Goal: Task Accomplishment & Management: Manage account settings

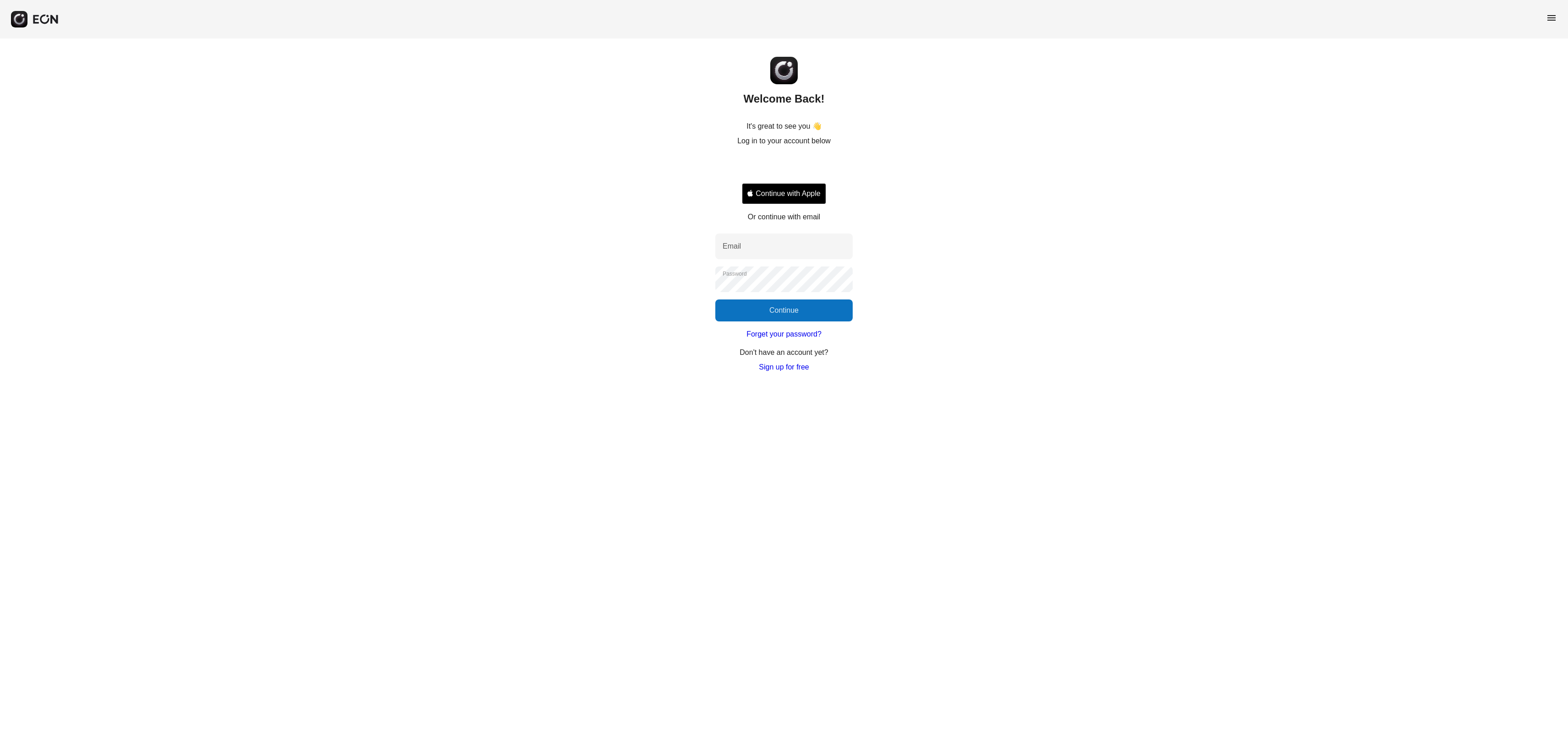
click at [809, 193] on button "Continue with Apple" at bounding box center [784, 193] width 84 height 21
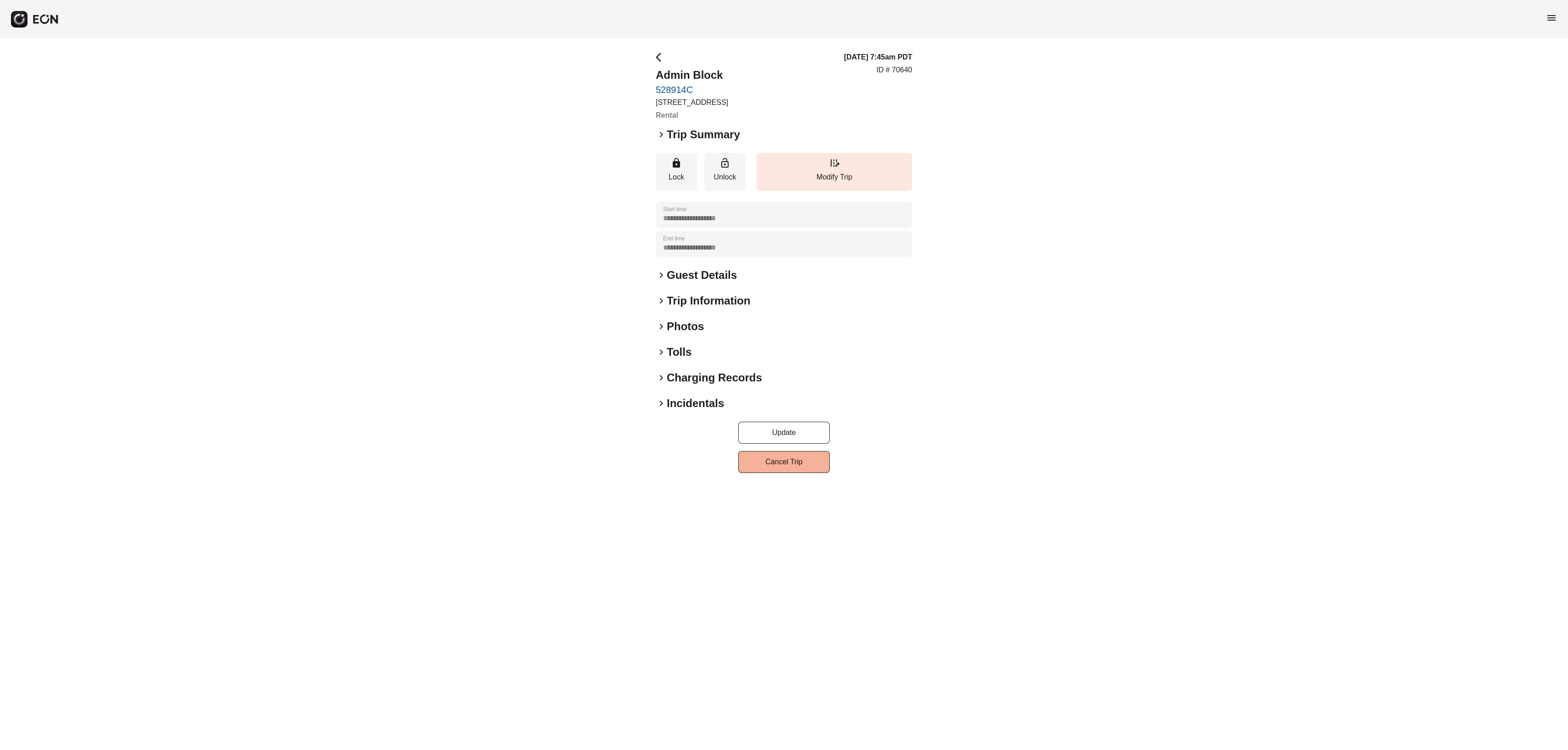
click at [662, 281] on span "keyboard_arrow_right" at bounding box center [661, 276] width 11 height 11
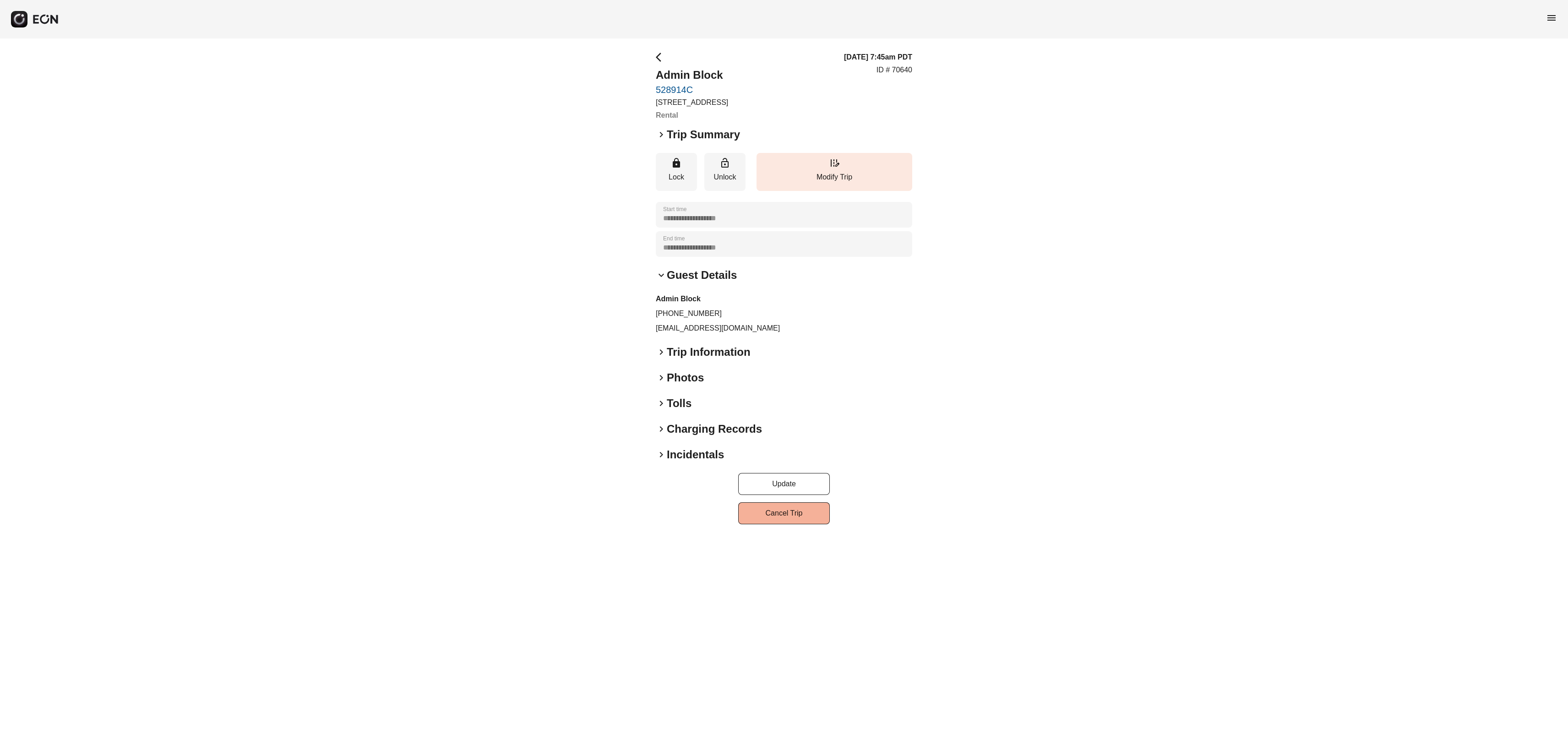
click at [664, 358] on span "keyboard_arrow_right" at bounding box center [661, 352] width 11 height 11
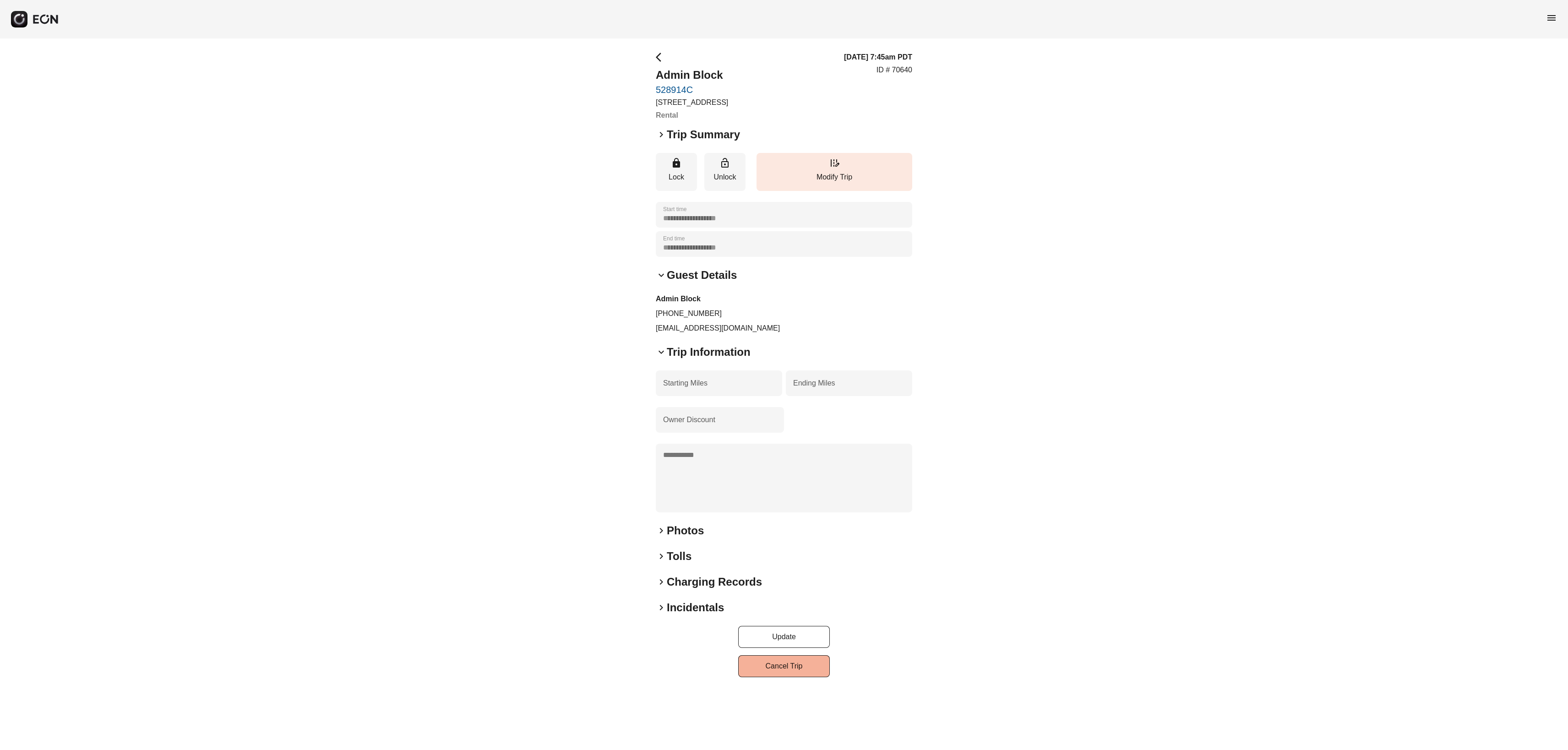
click at [661, 556] on div "**********" at bounding box center [784, 365] width 256 height 626
click at [664, 550] on div "**********" at bounding box center [784, 365] width 256 height 626
click at [664, 588] on span "keyboard_arrow_right" at bounding box center [661, 582] width 11 height 11
drag, startPoint x: 662, startPoint y: 572, endPoint x: 665, endPoint y: 566, distance: 6.7
click at [662, 562] on span "keyboard_arrow_right" at bounding box center [661, 557] width 11 height 11
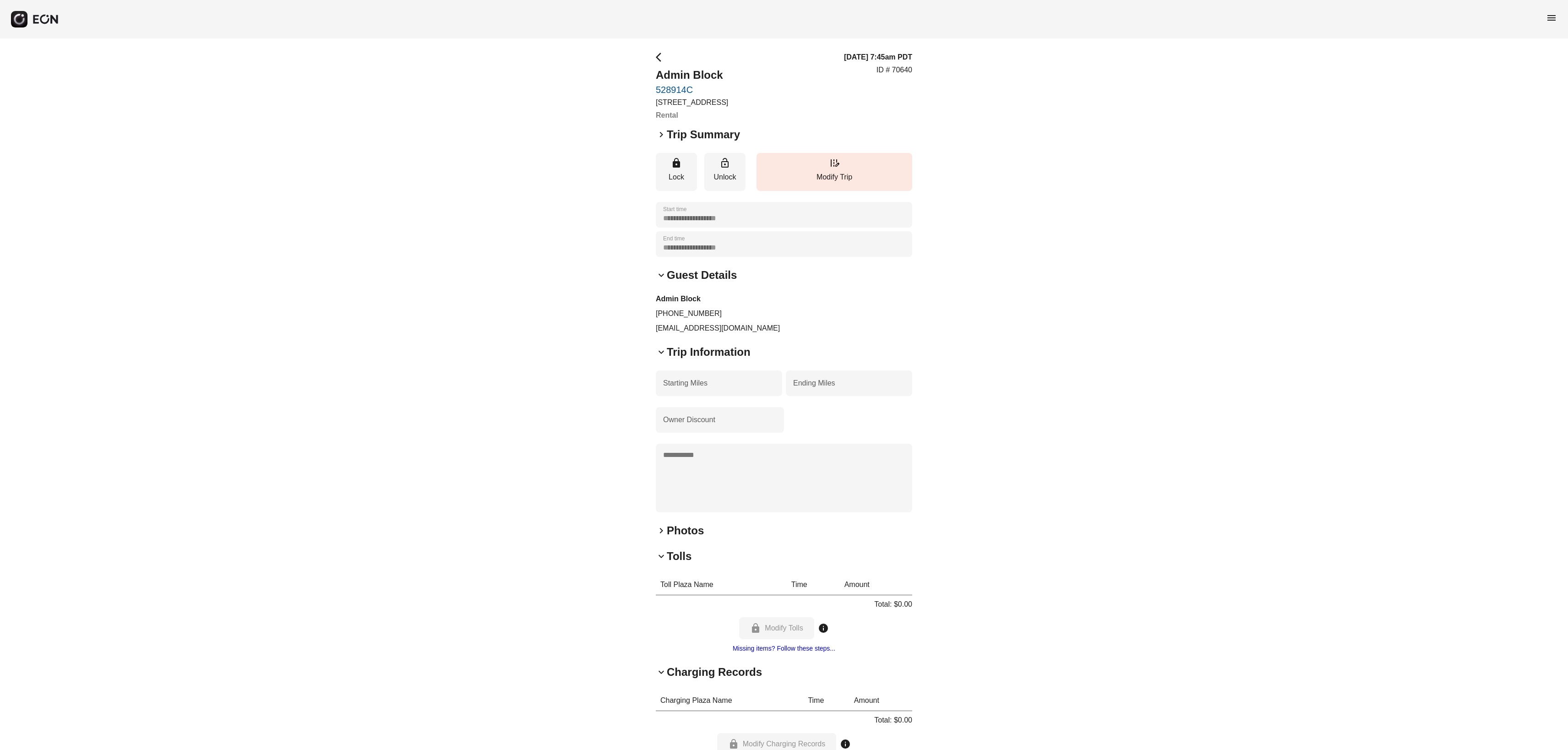
click at [668, 538] on h2 "Photos" at bounding box center [686, 530] width 37 height 15
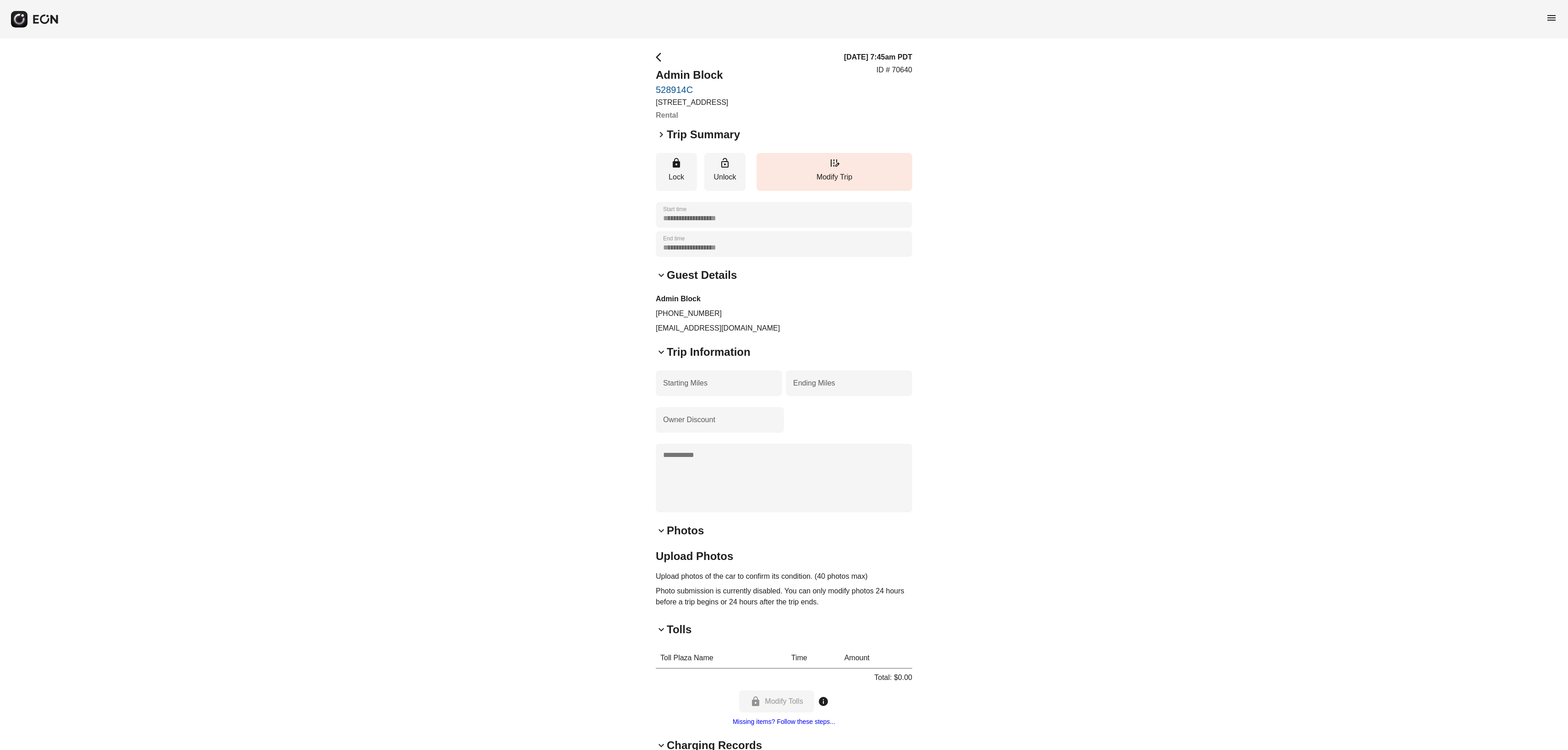
click at [679, 88] on link "528914C" at bounding box center [692, 90] width 72 height 11
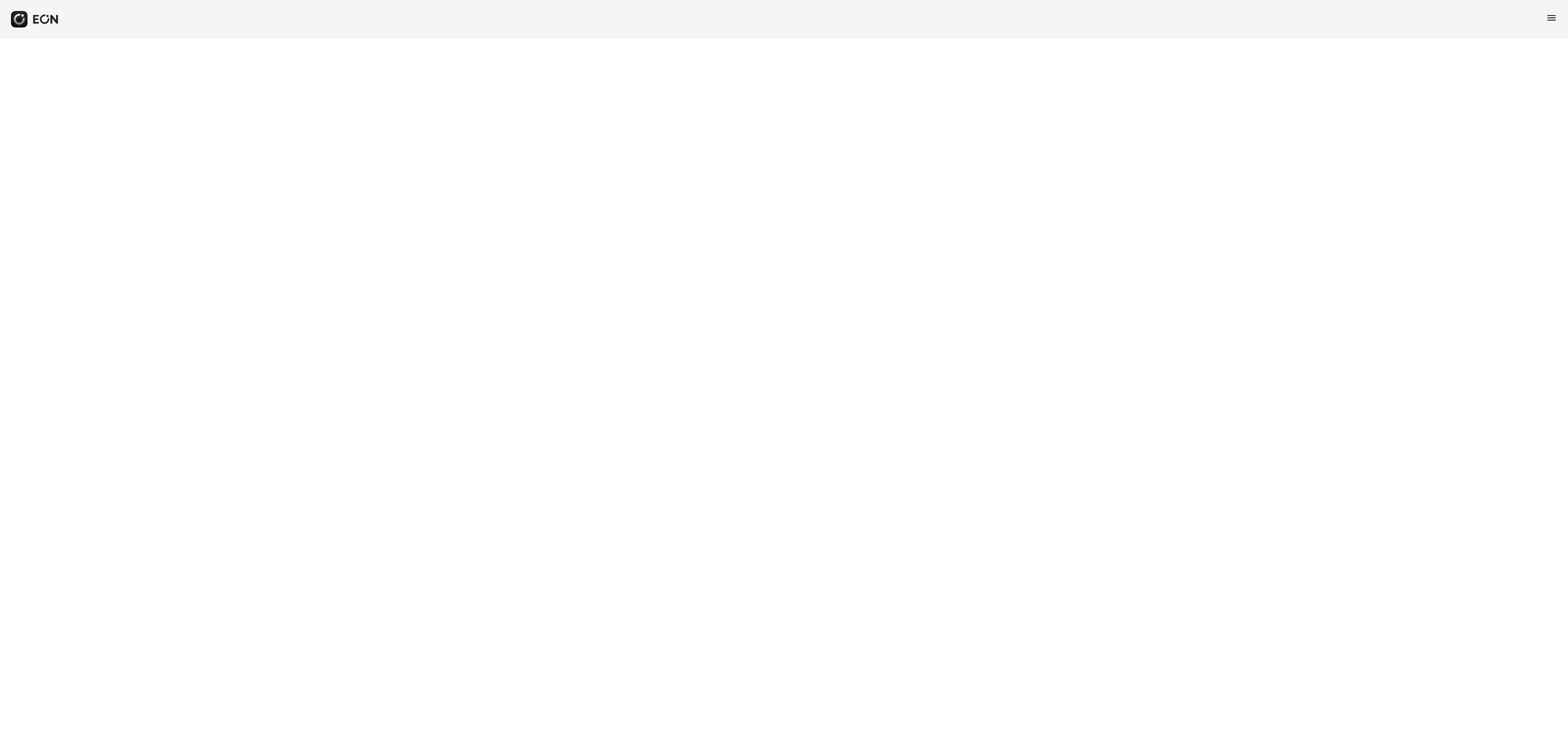
select select "**"
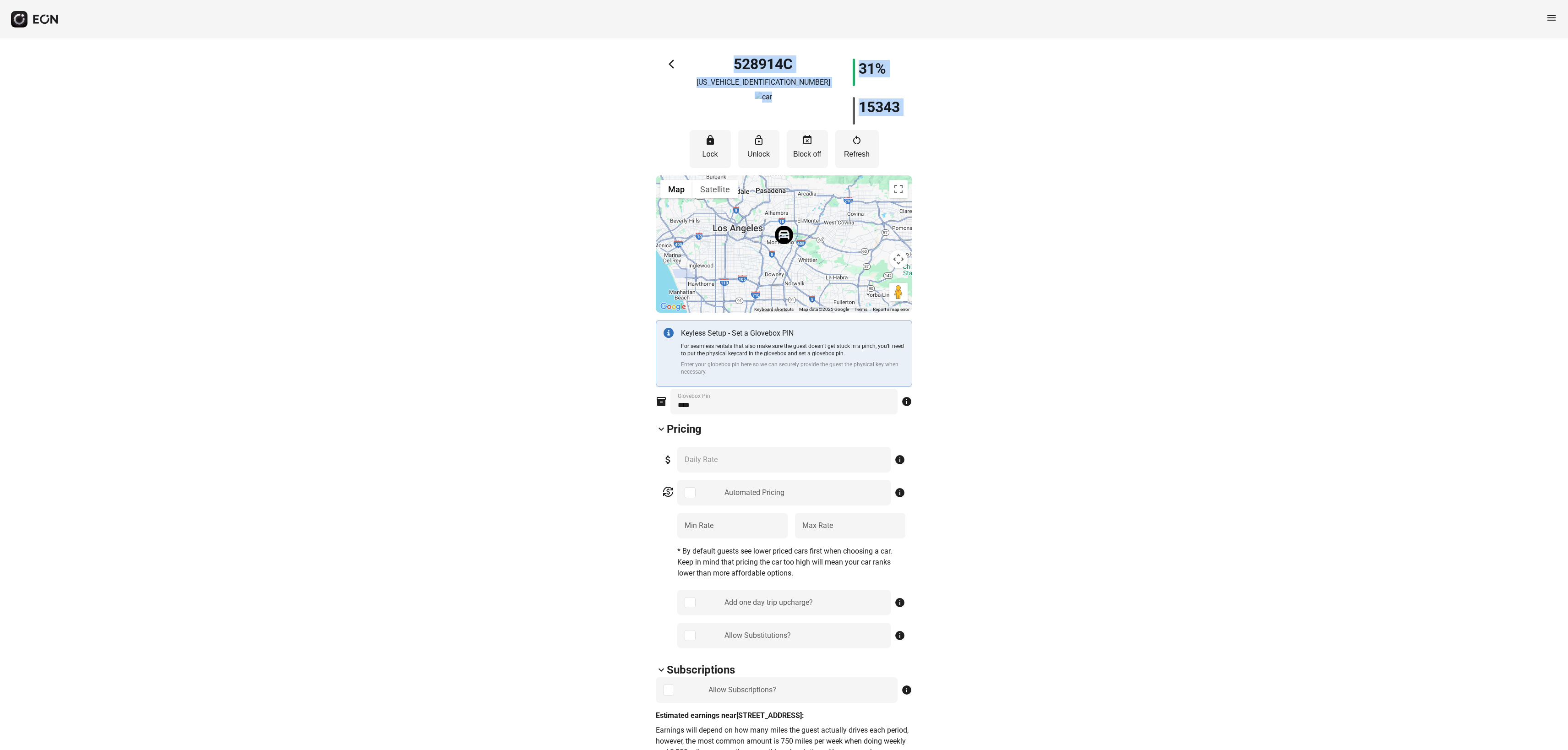
drag, startPoint x: 911, startPoint y: 158, endPoint x: 661, endPoint y: 75, distance: 263.4
click at [661, 75] on div "arrow_back_ios 528914C [US_VEHICLE_IDENTIFICATION_NUMBER] 31% 15343" at bounding box center [784, 92] width 256 height 66
drag, startPoint x: 642, startPoint y: 61, endPoint x: 958, endPoint y: 354, distance: 430.9
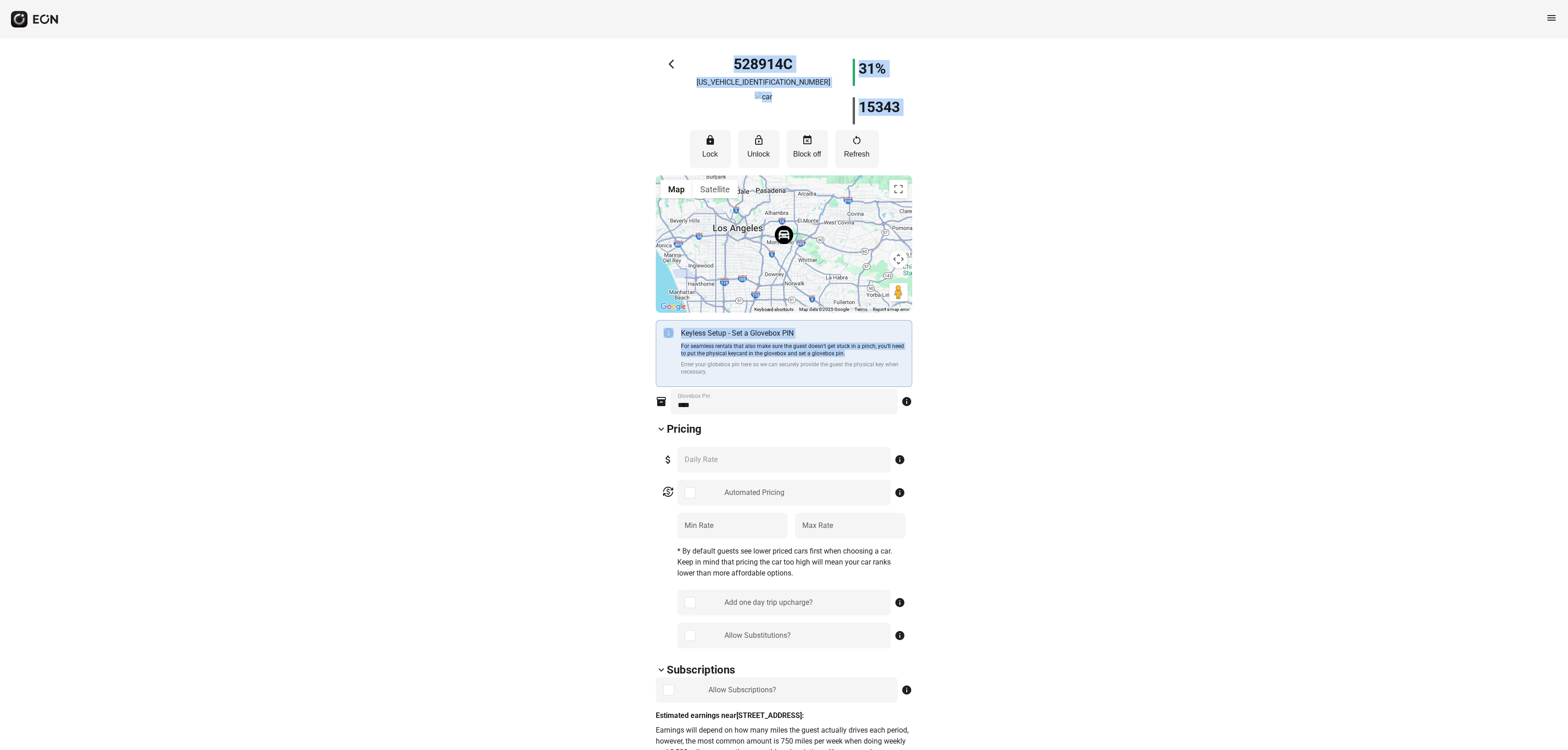
click at [663, 65] on div "arrow_back_ios 528914C [US_VEHICLE_IDENTIFICATION_NUMBER] 31% 15343" at bounding box center [784, 92] width 256 height 66
click at [673, 65] on span "arrow_back_ios" at bounding box center [674, 64] width 11 height 11
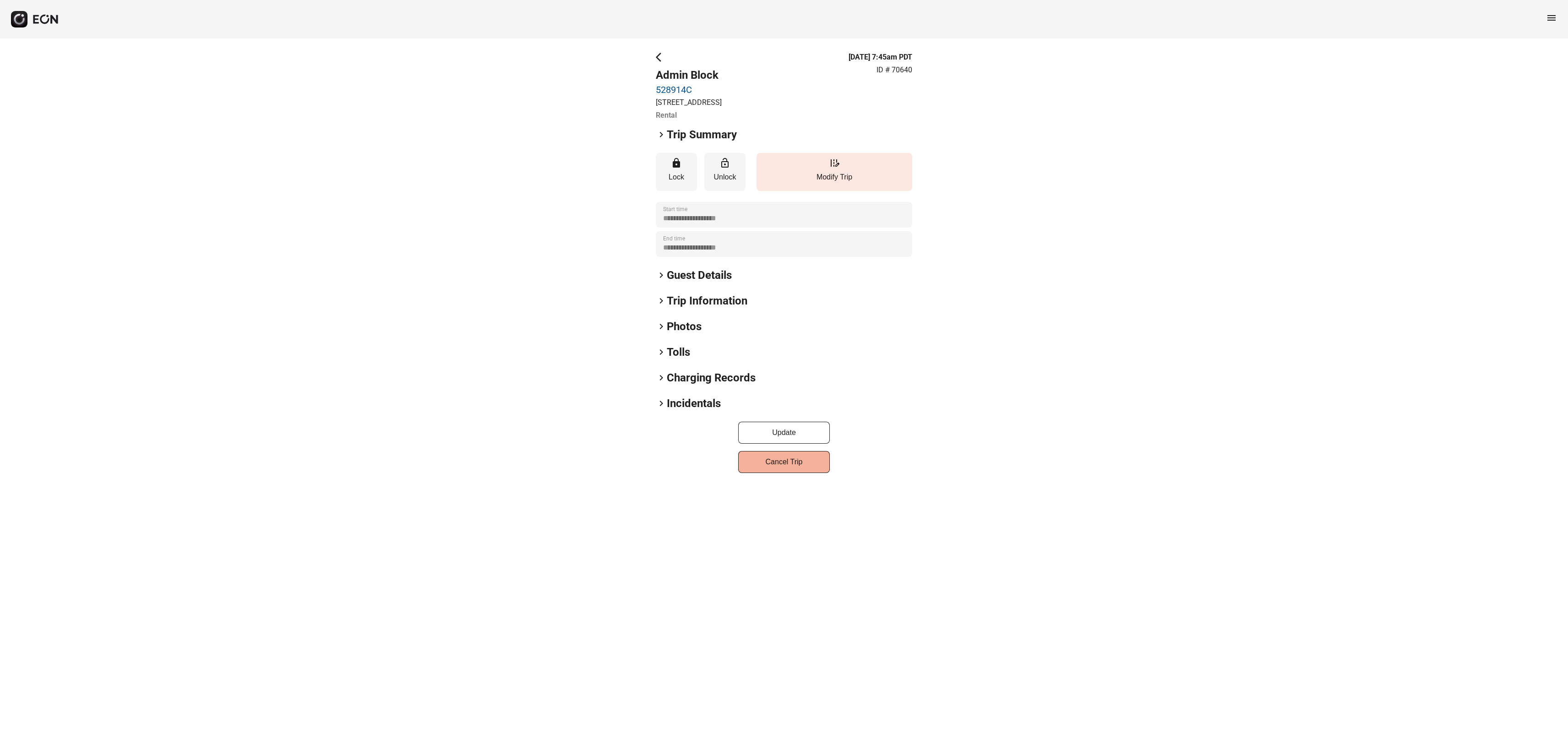
click at [672, 308] on h2 "Trip Information" at bounding box center [707, 300] width 81 height 15
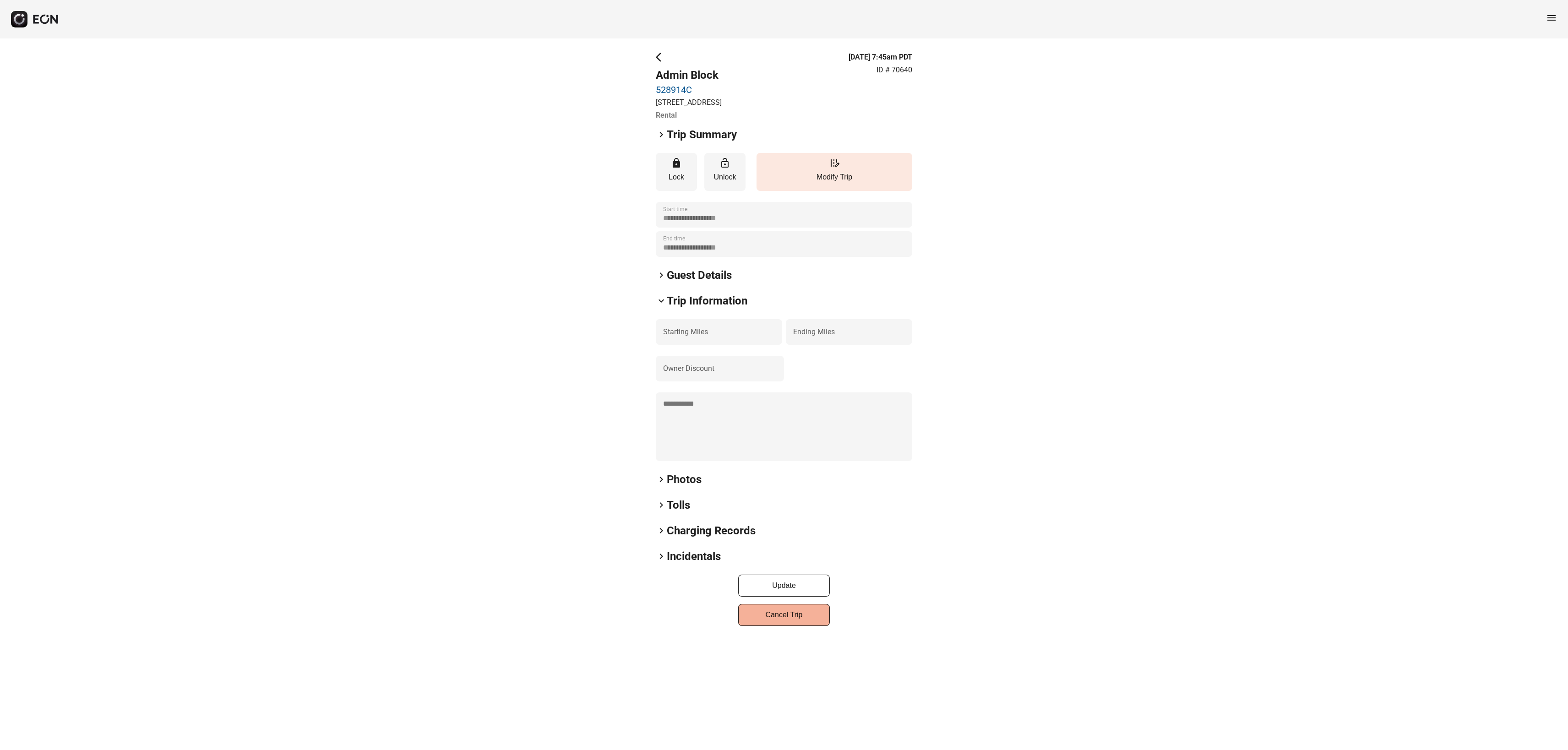
click at [659, 307] on span "keyboard_arrow_down" at bounding box center [661, 301] width 11 height 11
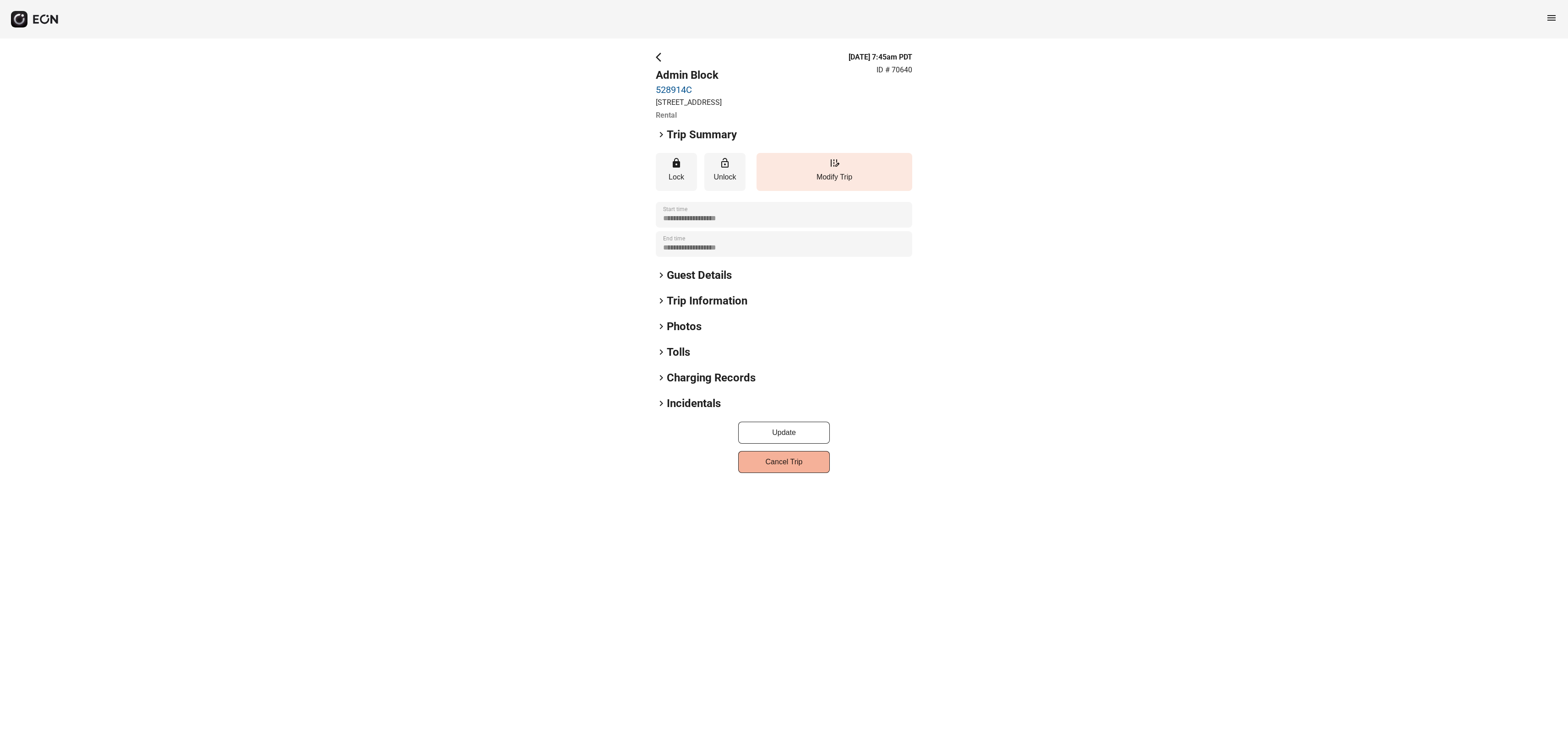
click at [659, 325] on div "**********" at bounding box center [784, 262] width 256 height 421
click at [664, 332] on span "keyboard_arrow_right" at bounding box center [661, 327] width 11 height 11
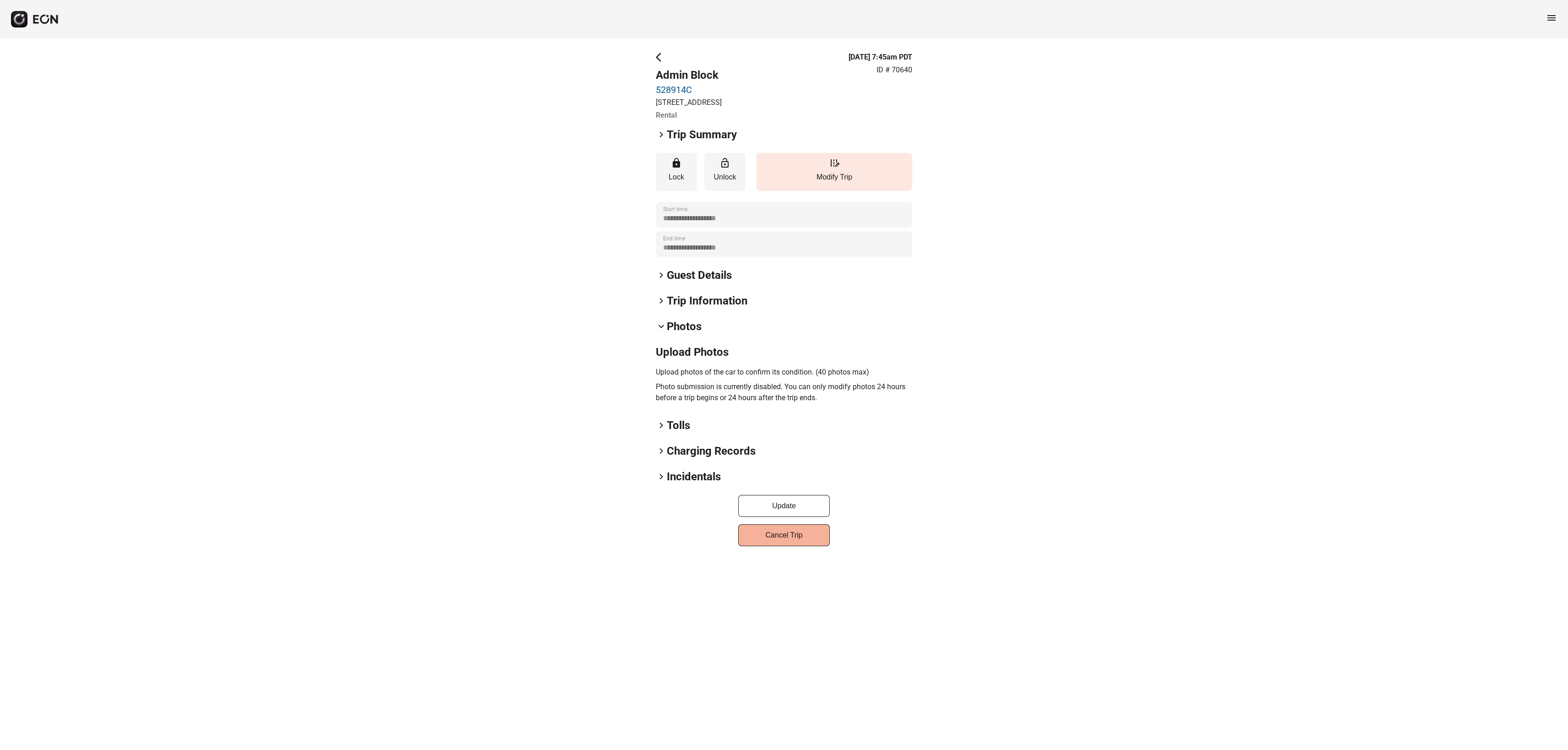
click at [669, 431] on h2 "Tolls" at bounding box center [679, 425] width 23 height 15
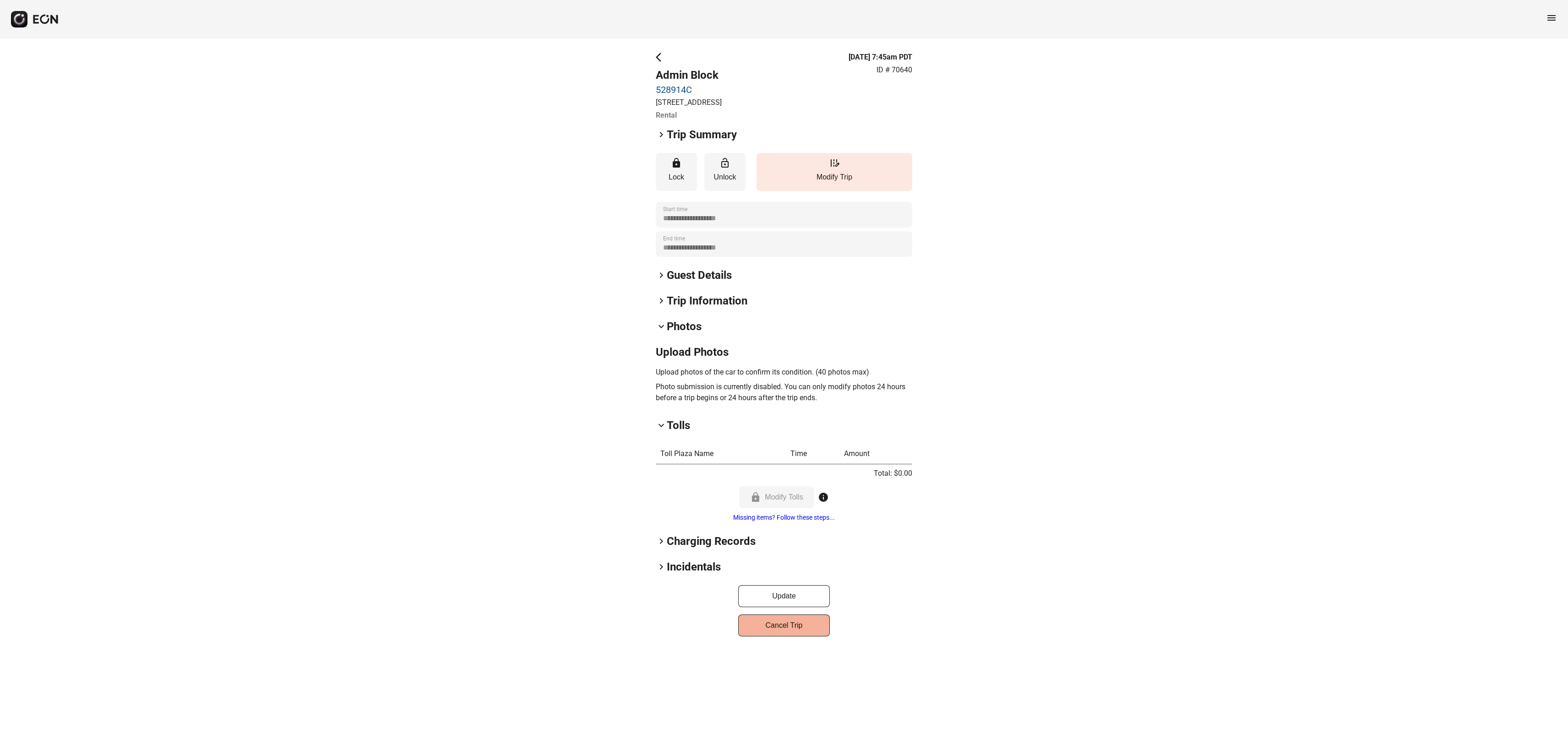
click at [679, 544] on div "**********" at bounding box center [784, 344] width 256 height 585
drag, startPoint x: 678, startPoint y: 550, endPoint x: 672, endPoint y: 550, distance: 6.0
click at [678, 549] on h2 "Charging Records" at bounding box center [711, 541] width 89 height 15
click at [662, 663] on span "keyboard_arrow_right" at bounding box center [661, 657] width 11 height 11
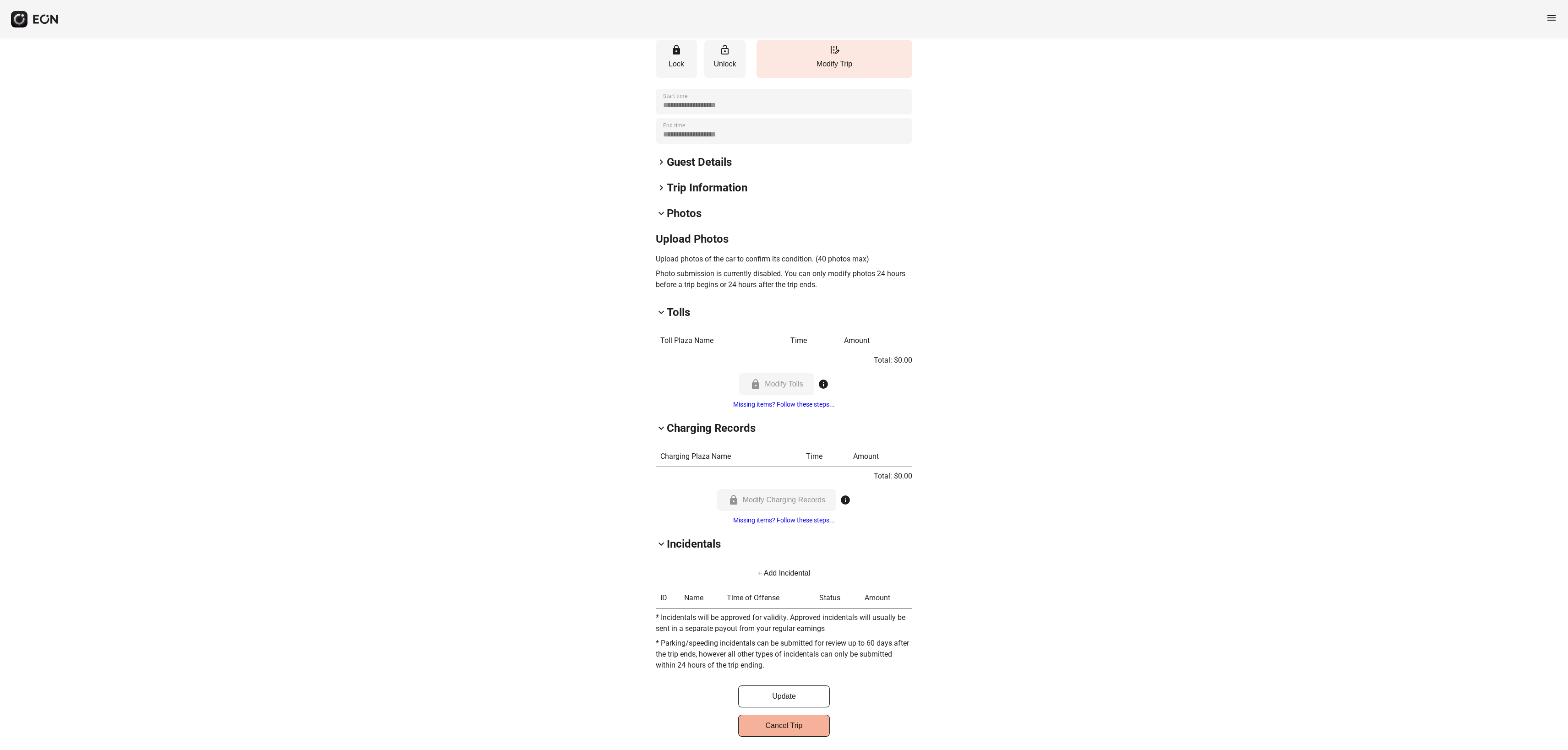
scroll to position [122, 0]
click at [661, 160] on span "keyboard_arrow_right" at bounding box center [661, 162] width 11 height 11
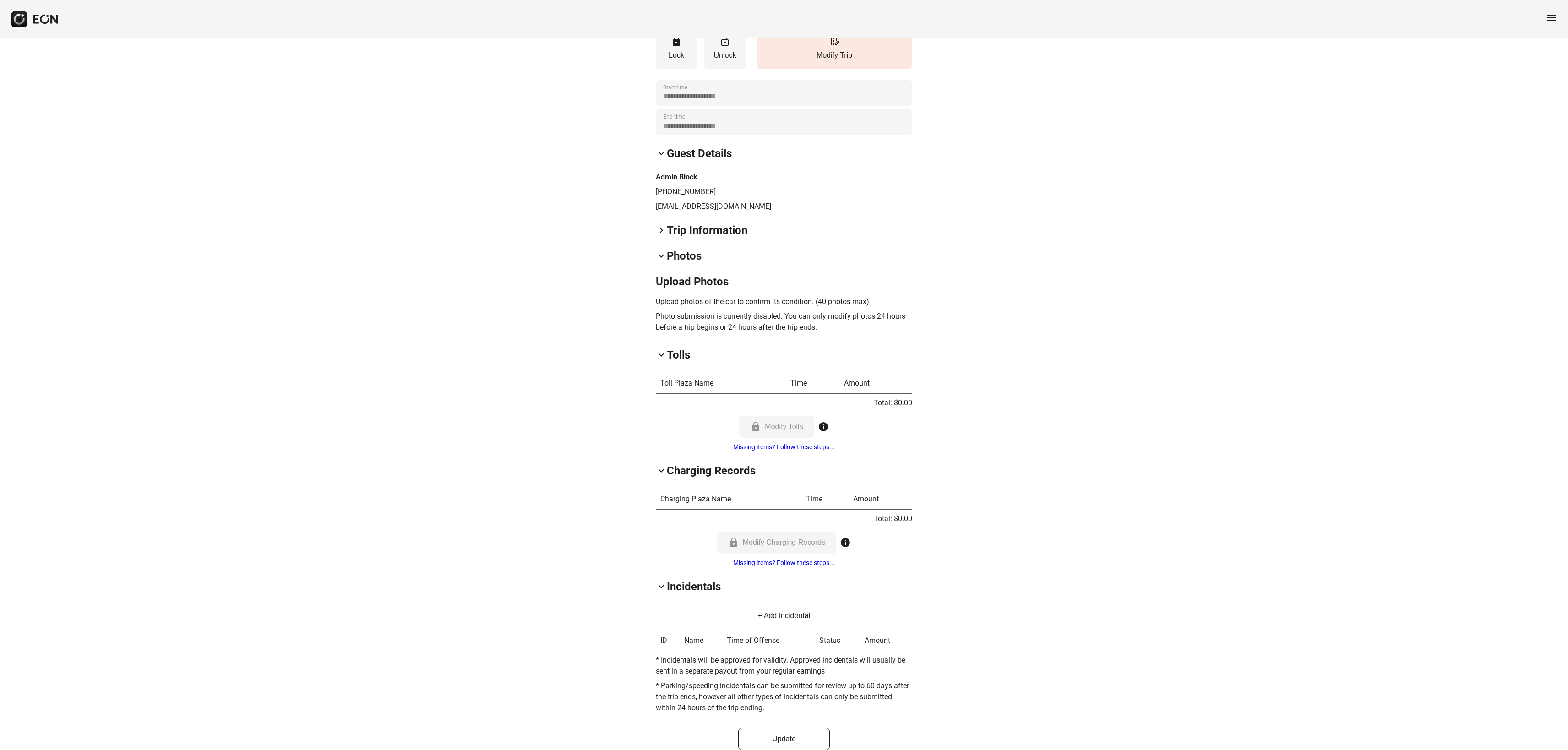
click at [664, 236] on span "keyboard_arrow_right" at bounding box center [661, 231] width 11 height 11
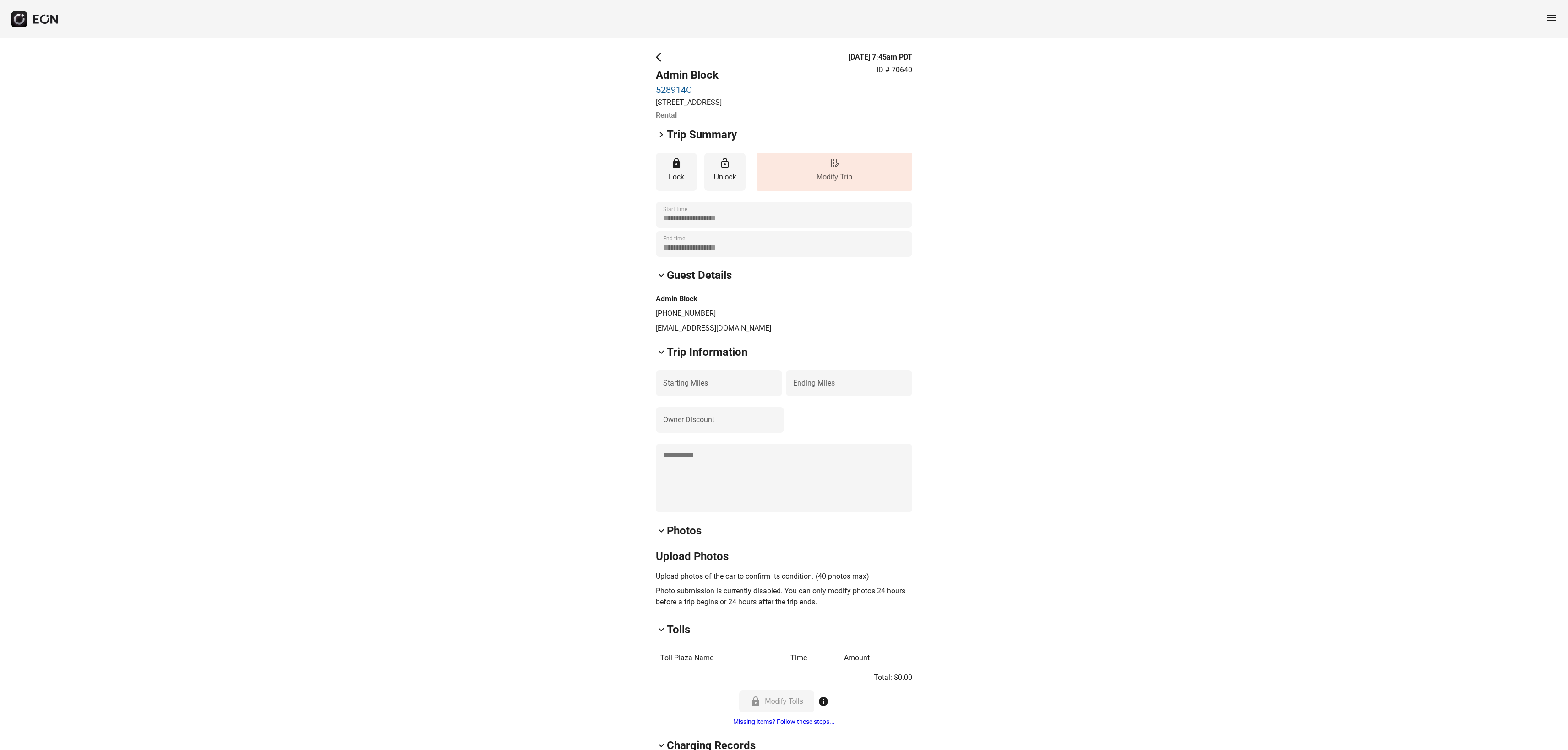
scroll to position [0, 0]
click at [810, 173] on button "edit_road Modify Trip" at bounding box center [835, 172] width 156 height 38
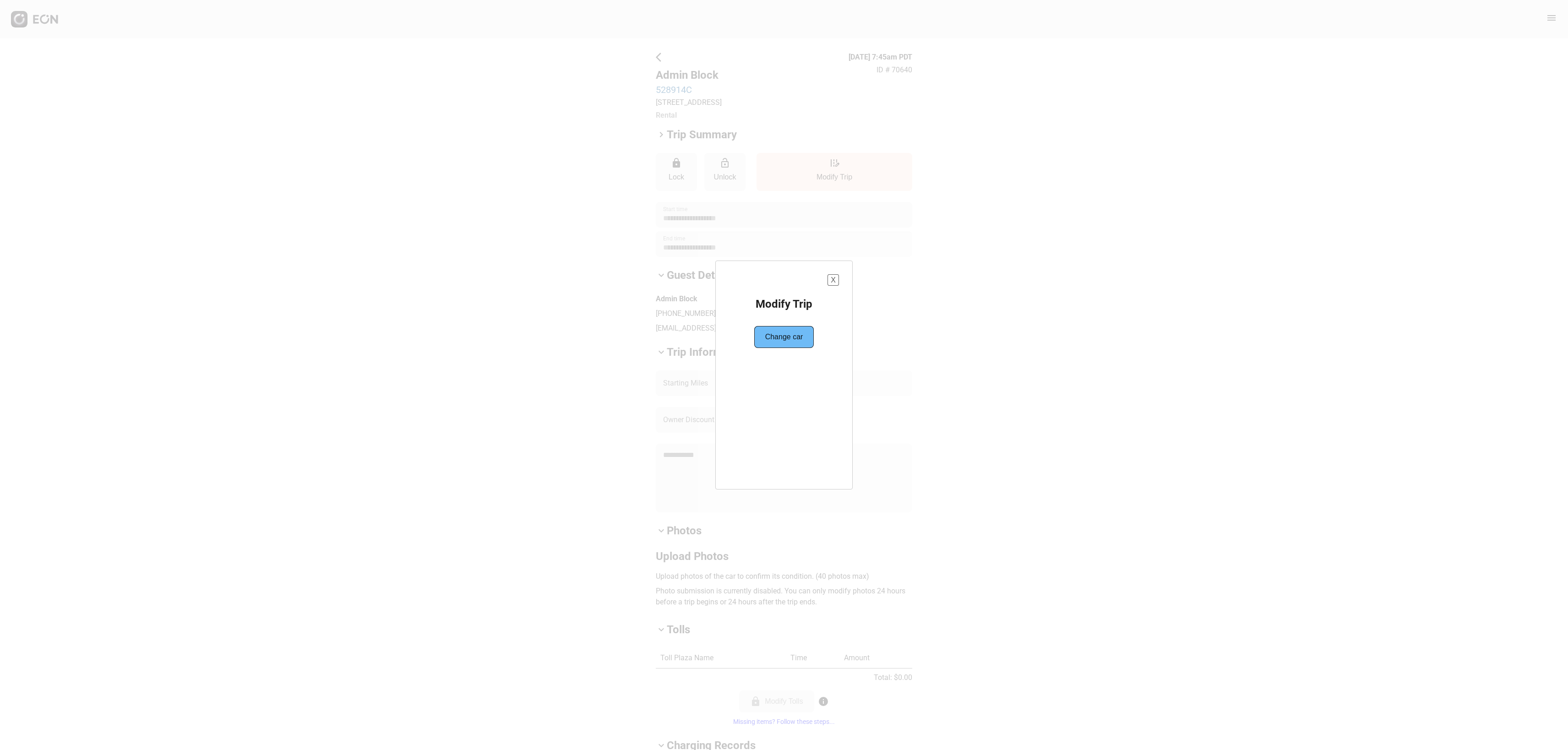
click at [835, 281] on button "X" at bounding box center [833, 280] width 12 height 12
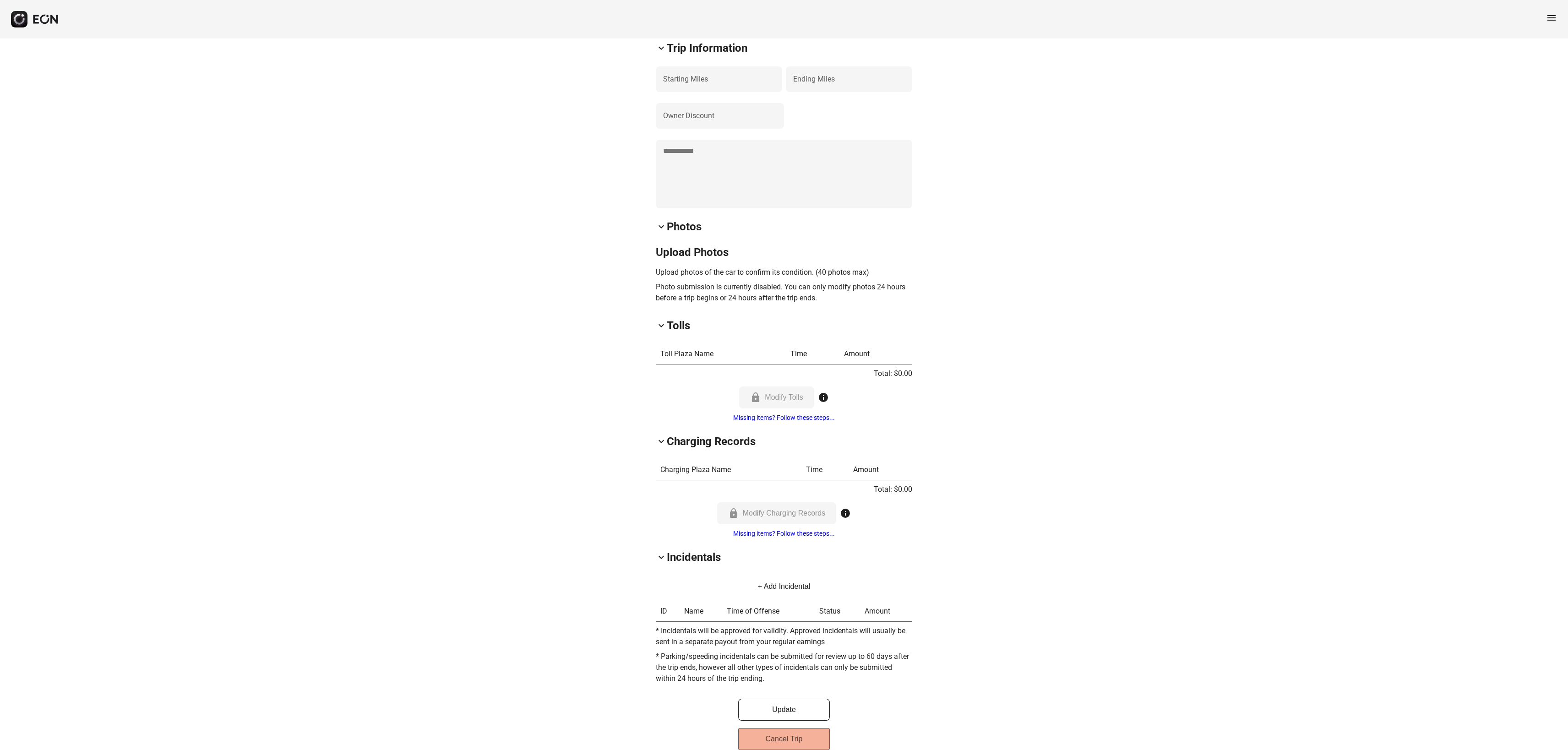
scroll to position [305, 0]
click at [783, 741] on button "Cancel Trip" at bounding box center [784, 738] width 92 height 22
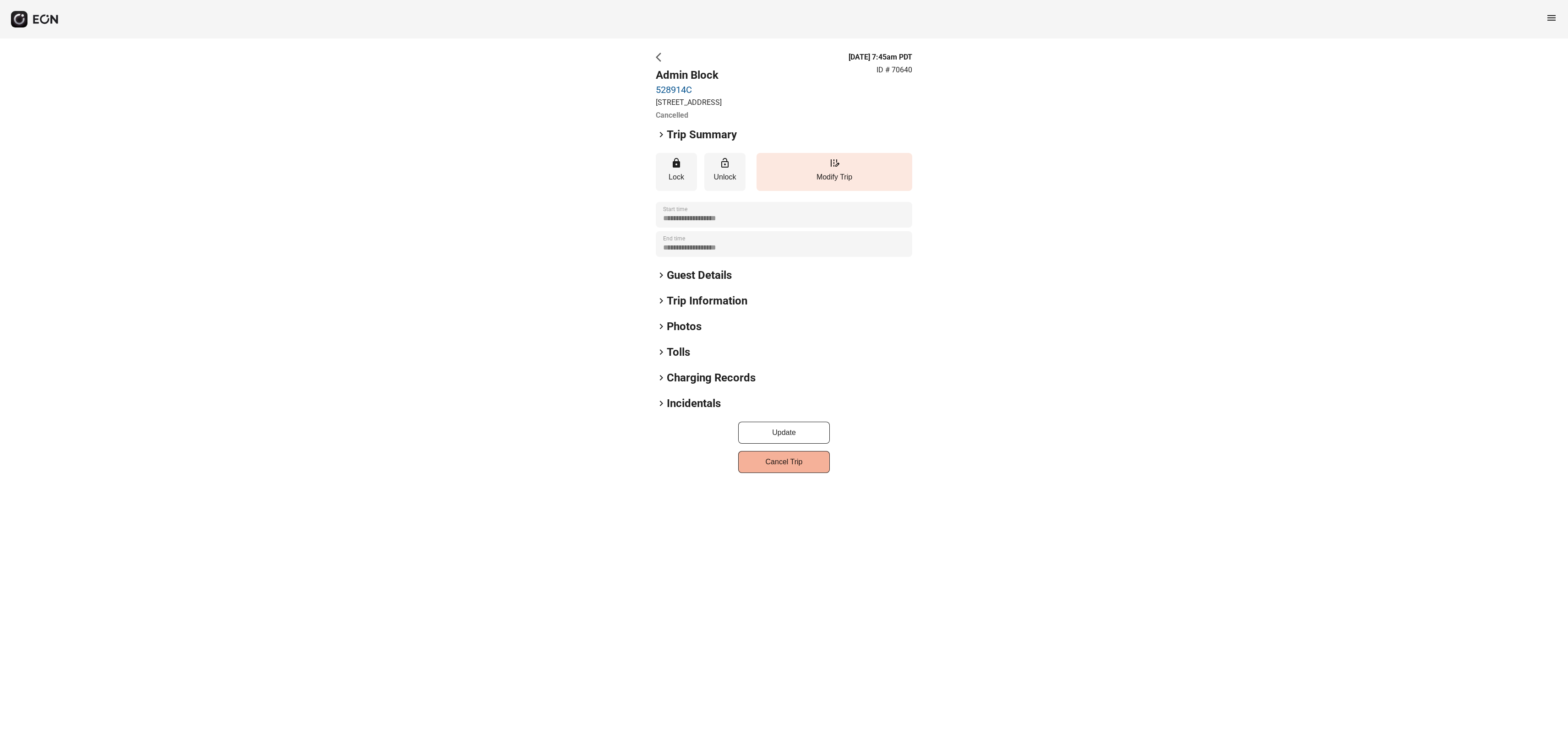
click at [661, 61] on span "arrow_back_ios" at bounding box center [661, 57] width 11 height 11
click at [661, 61] on html "**********" at bounding box center [784, 243] width 1568 height 486
click at [661, 61] on span "arrow_back_ios" at bounding box center [661, 57] width 11 height 11
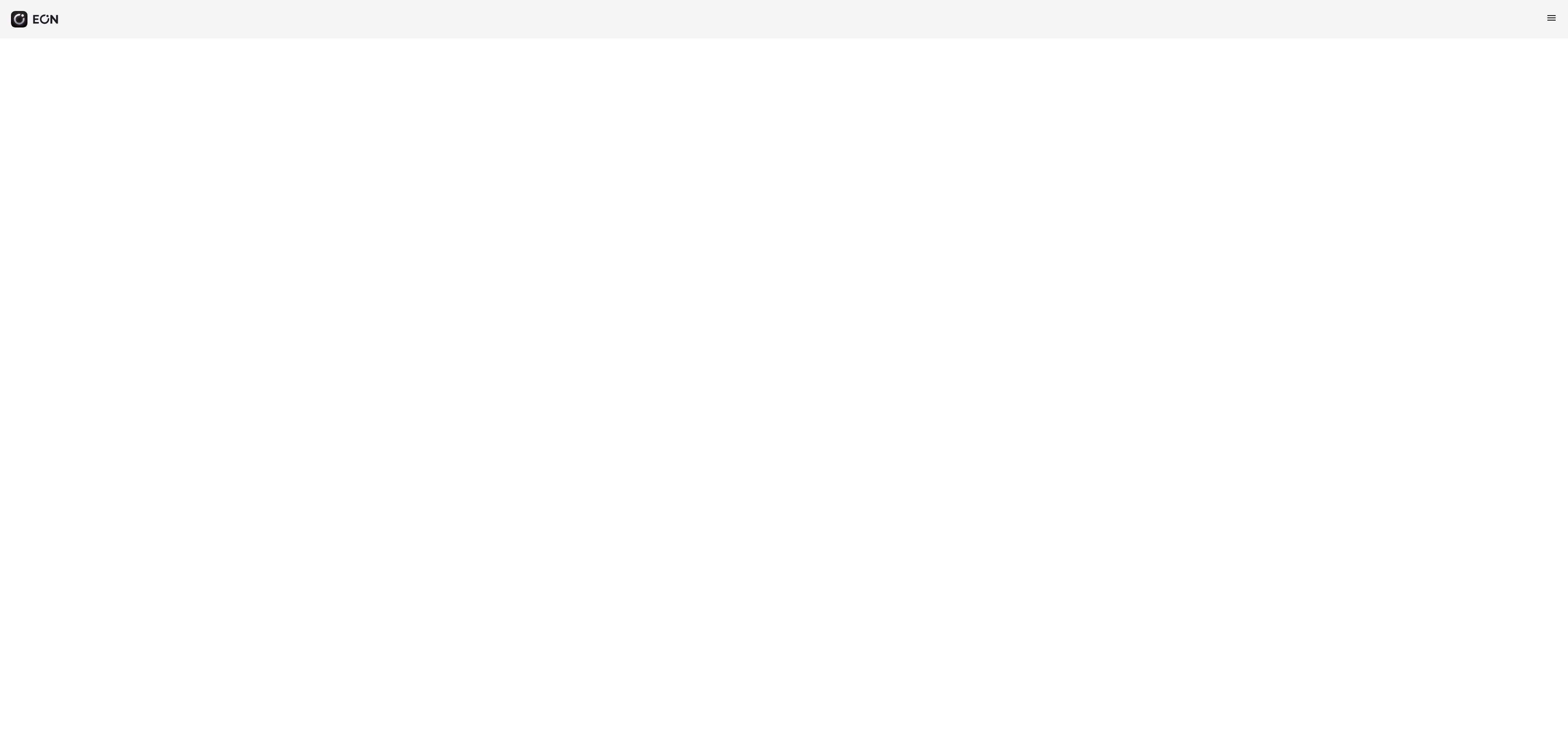
click at [661, 39] on html "menu" at bounding box center [784, 19] width 1568 height 39
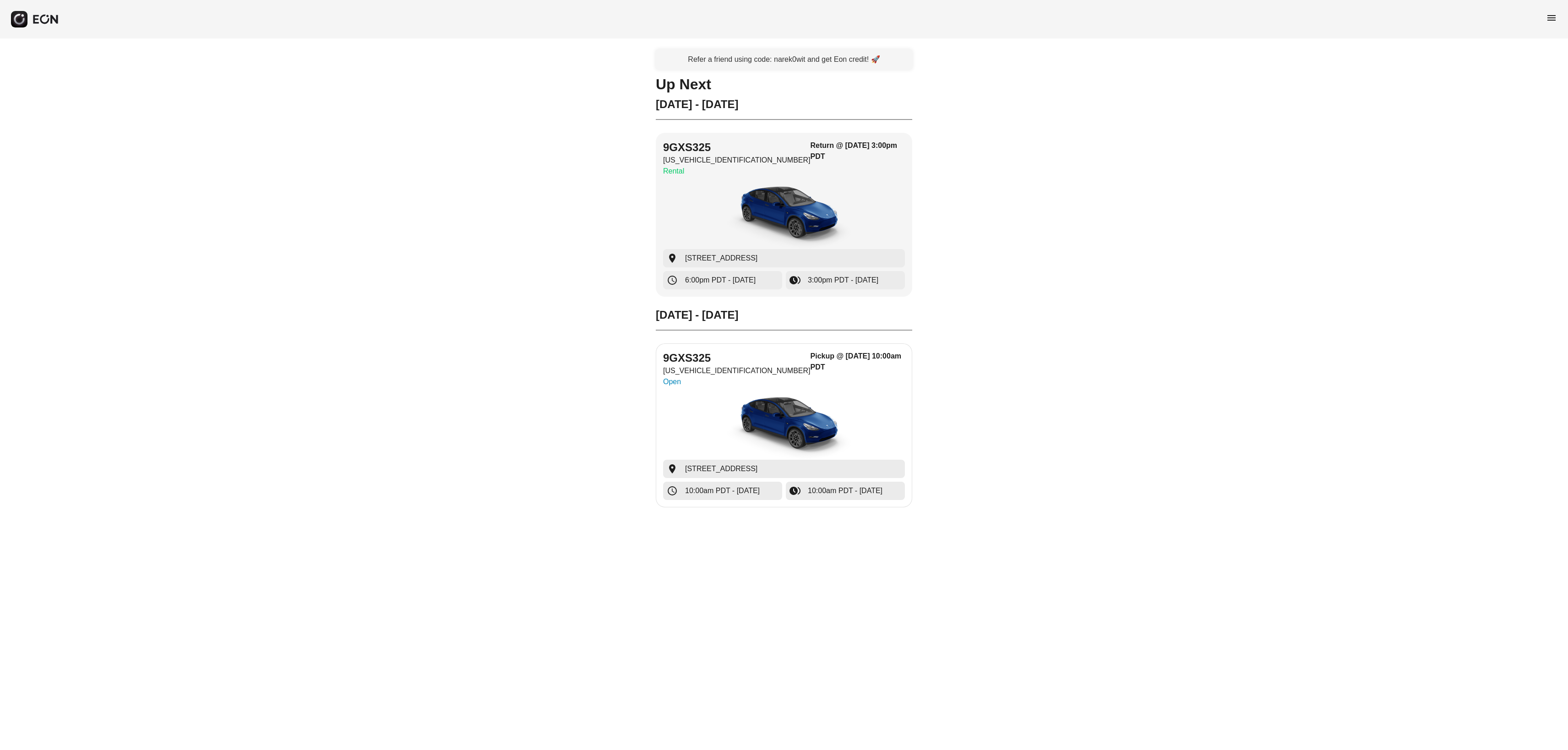
click at [773, 410] on img "button" at bounding box center [784, 425] width 137 height 68
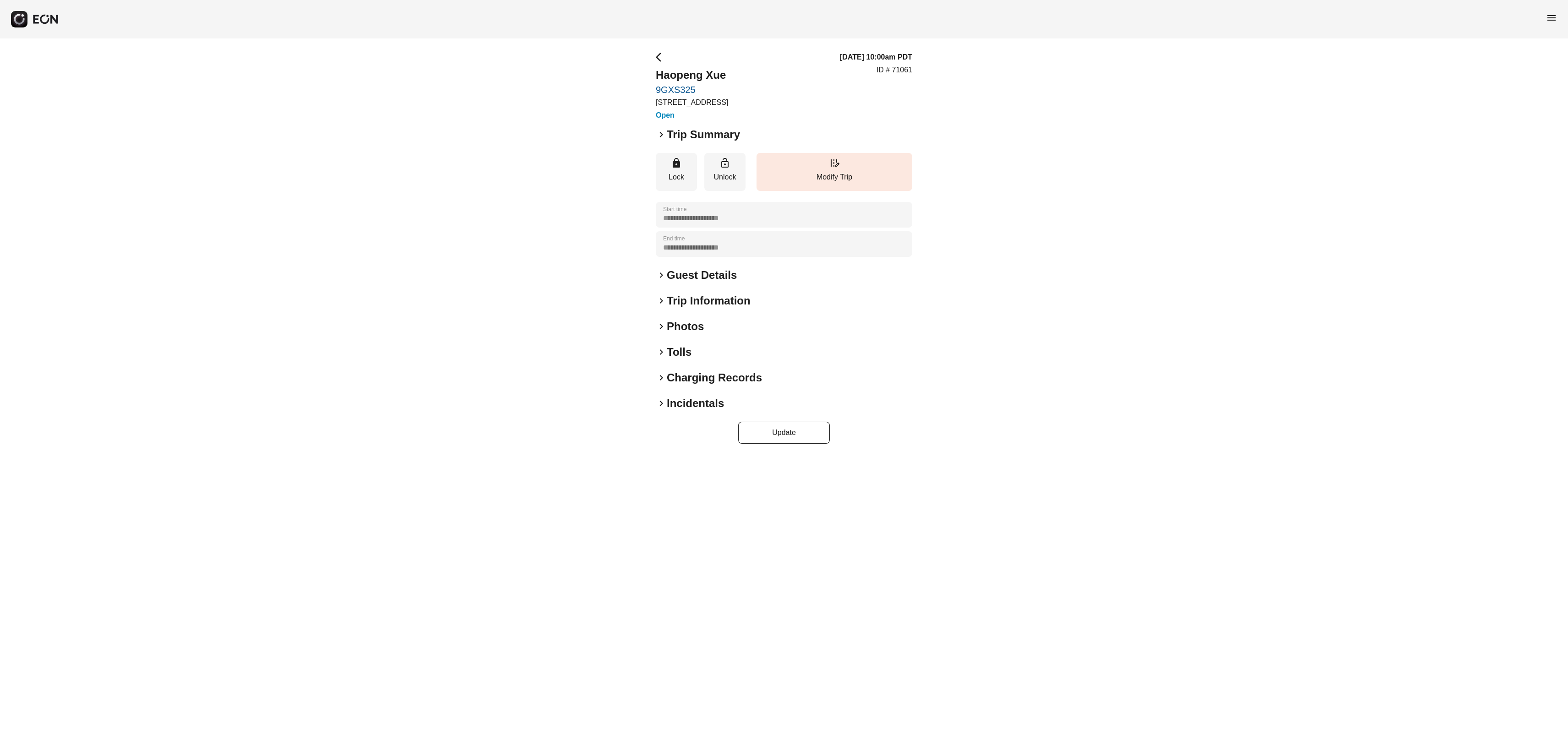
click at [730, 302] on div "**********" at bounding box center [784, 248] width 256 height 392
click at [693, 282] on h2 "Guest Details" at bounding box center [701, 275] width 70 height 15
click at [666, 281] on span "keyboard_arrow_down" at bounding box center [661, 276] width 11 height 11
click at [664, 281] on span "keyboard_arrow_right" at bounding box center [661, 276] width 11 height 11
click at [663, 321] on div "**********" at bounding box center [784, 259] width 256 height 414
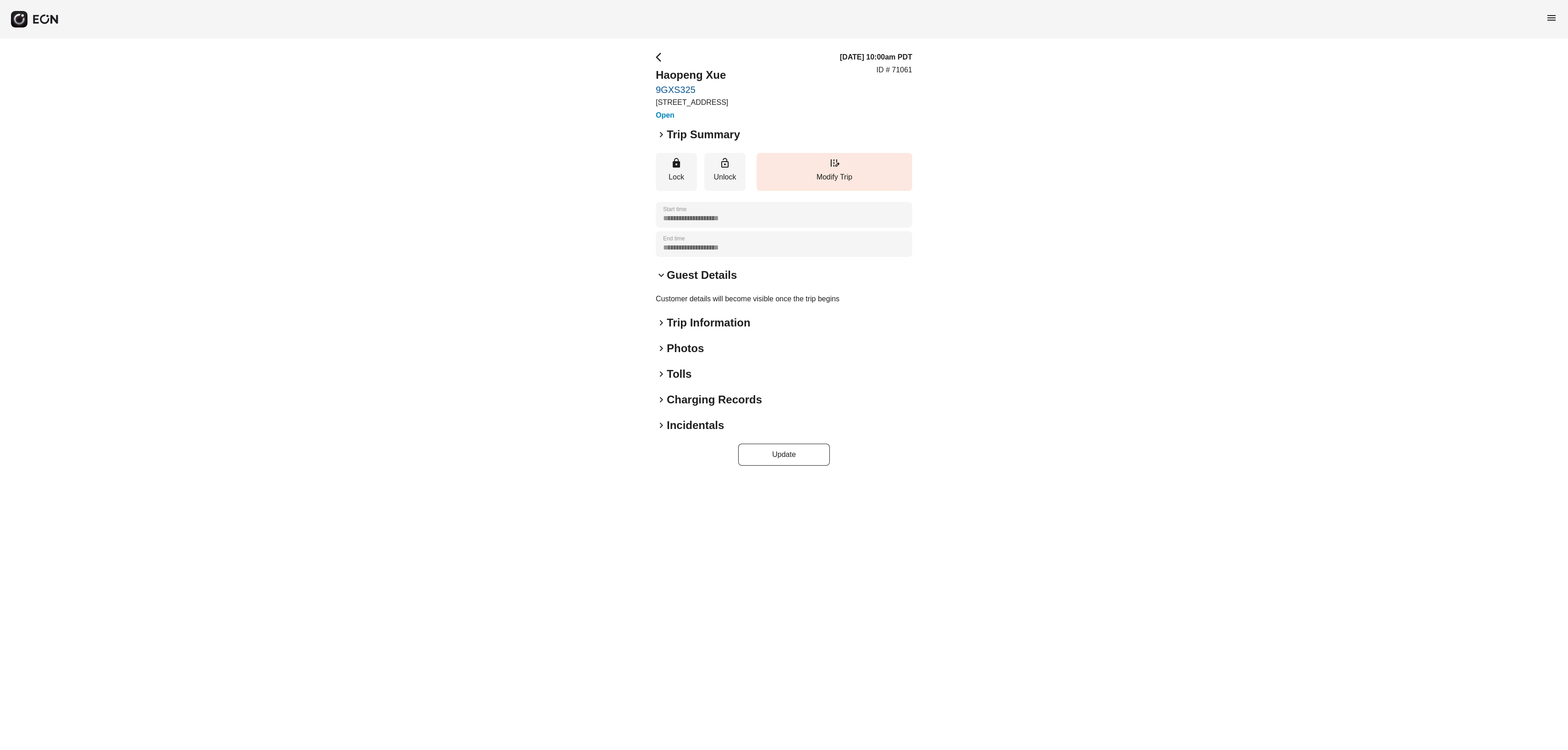
click at [658, 329] on span "keyboard_arrow_right" at bounding box center [661, 323] width 11 height 11
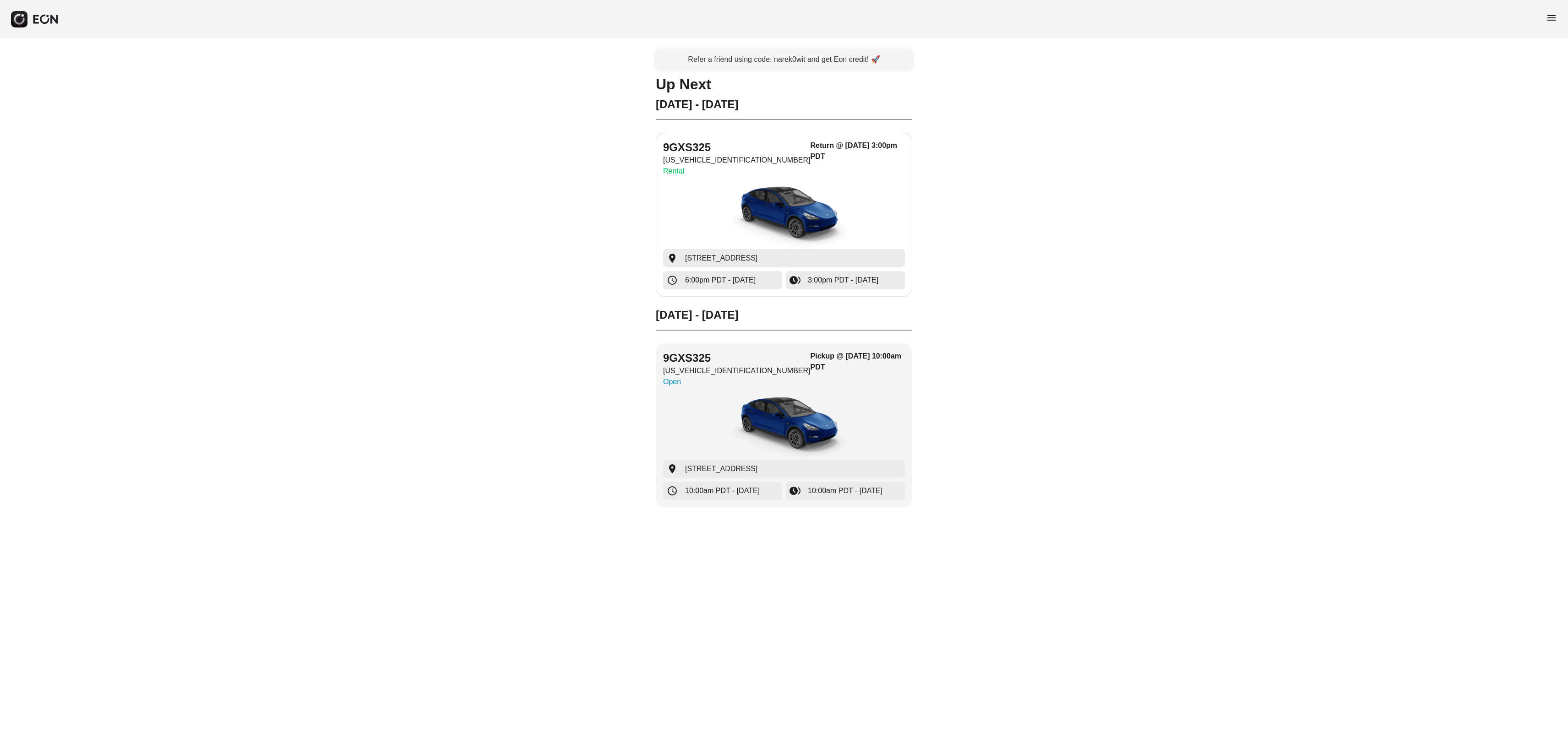
click at [797, 211] on img "button" at bounding box center [784, 214] width 137 height 68
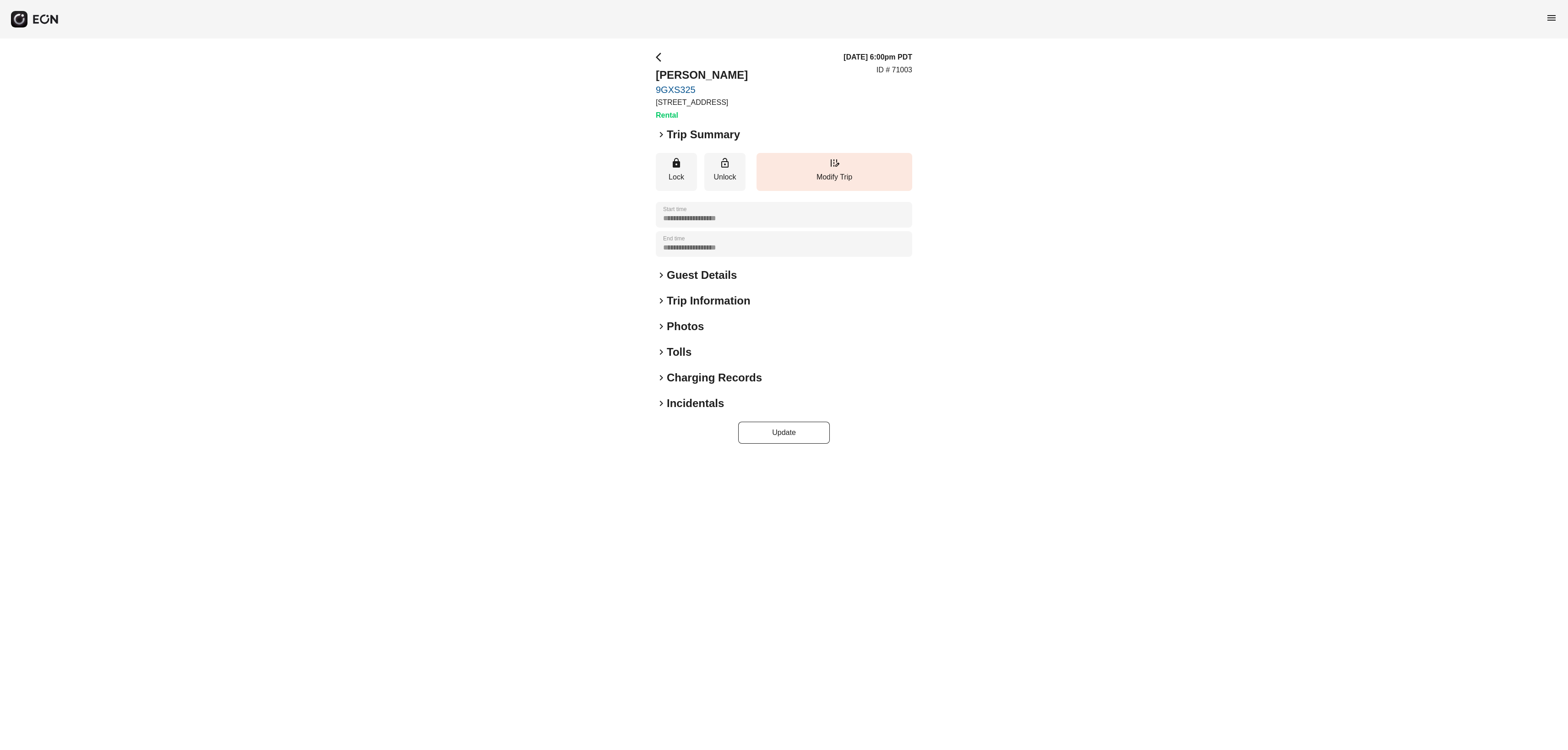
drag, startPoint x: 691, startPoint y: 281, endPoint x: 675, endPoint y: 281, distance: 16.0
click at [691, 281] on h2 "Guest Details" at bounding box center [701, 275] width 70 height 15
click at [657, 281] on span "keyboard_arrow_down" at bounding box center [661, 276] width 11 height 11
click at [663, 281] on span "keyboard_arrow_right" at bounding box center [661, 276] width 11 height 11
click at [661, 358] on span "keyboard_arrow_right" at bounding box center [661, 352] width 11 height 11
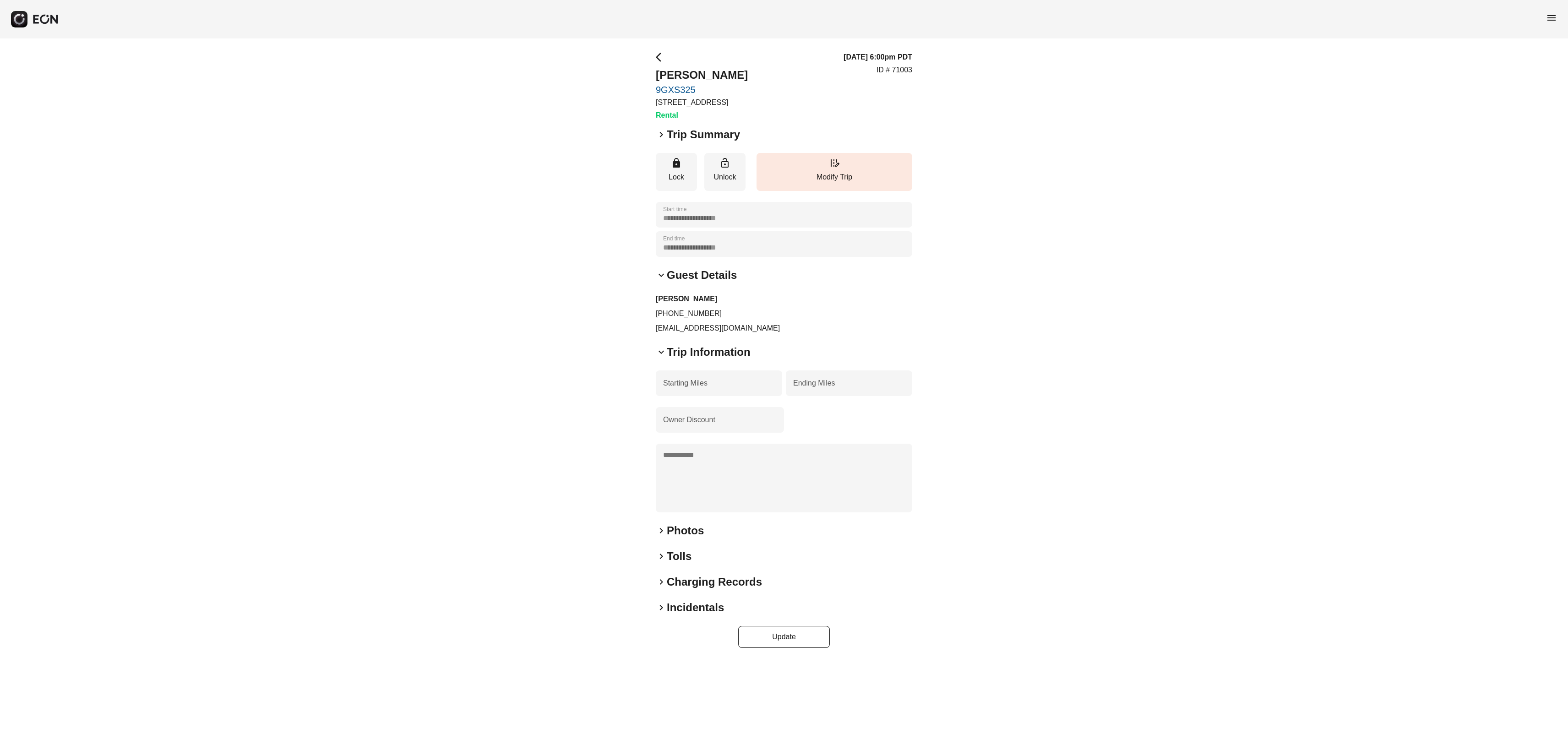
click at [670, 538] on h2 "Photos" at bounding box center [686, 530] width 37 height 15
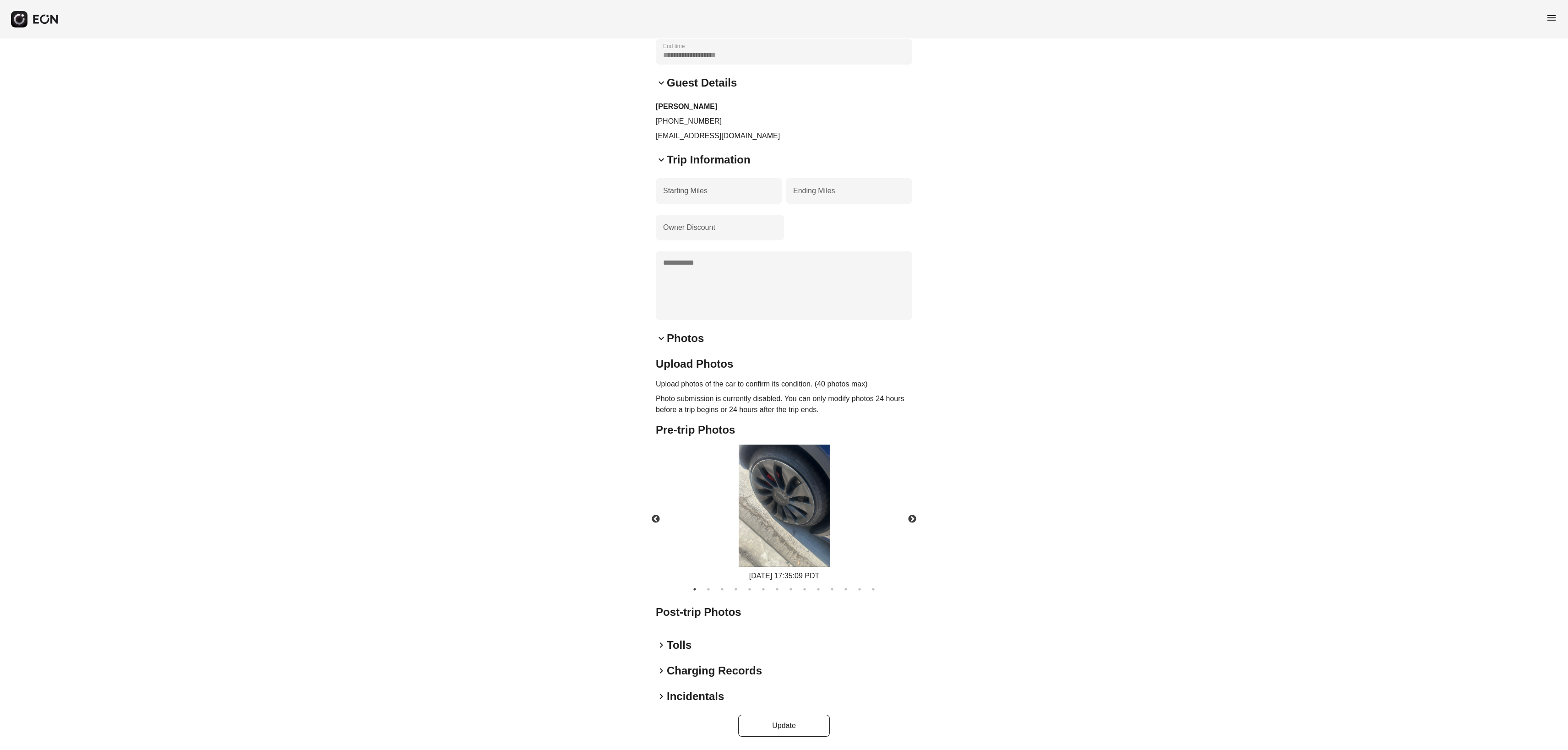
click at [666, 618] on h2 "Post-trip Photos" at bounding box center [784, 612] width 256 height 15
click at [666, 618] on h2 "Post-trip Photos" at bounding box center [784, 613] width 256 height 15
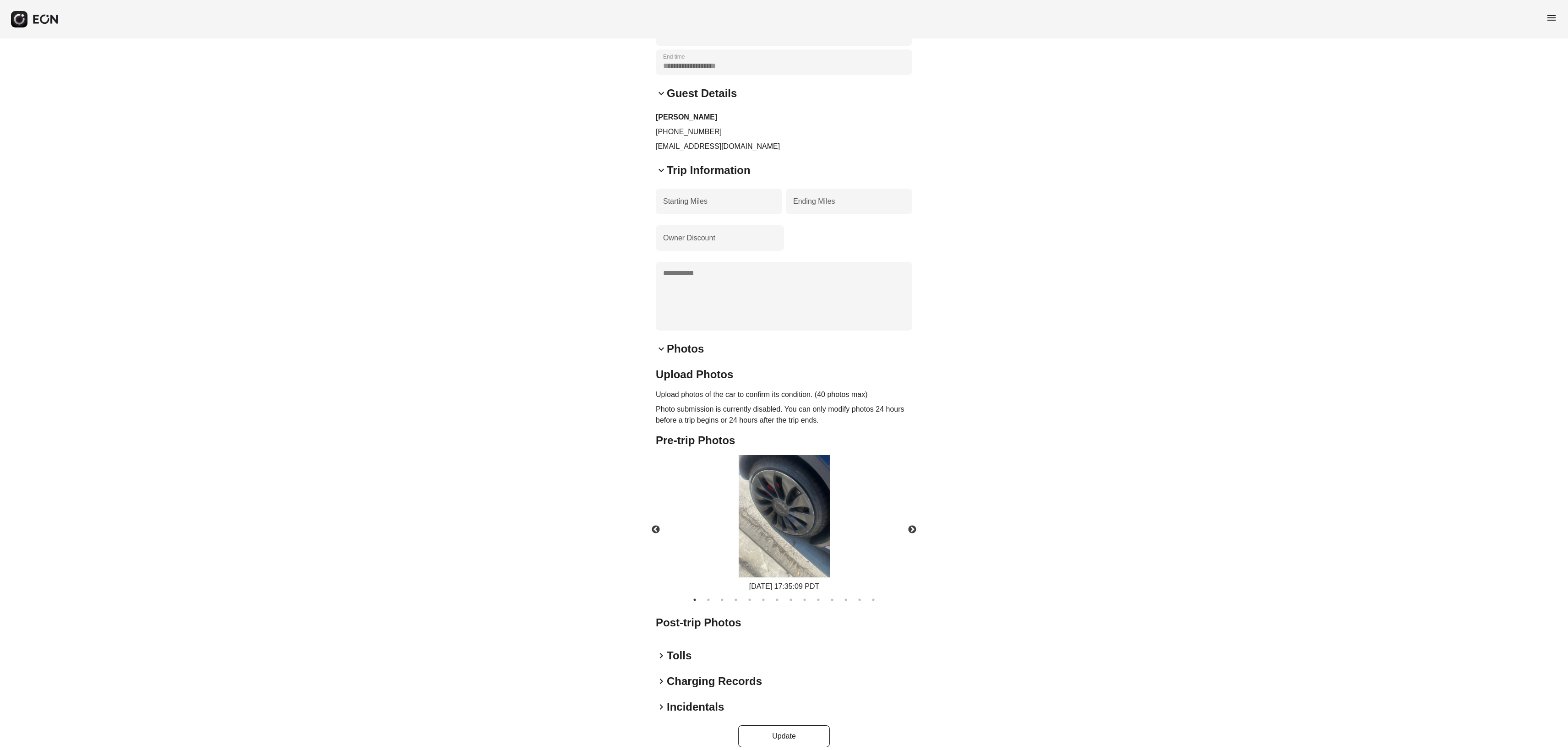
click at [669, 663] on div "**********" at bounding box center [784, 309] width 256 height 878
click at [659, 663] on span "keyboard_arrow_right" at bounding box center [661, 658] width 11 height 11
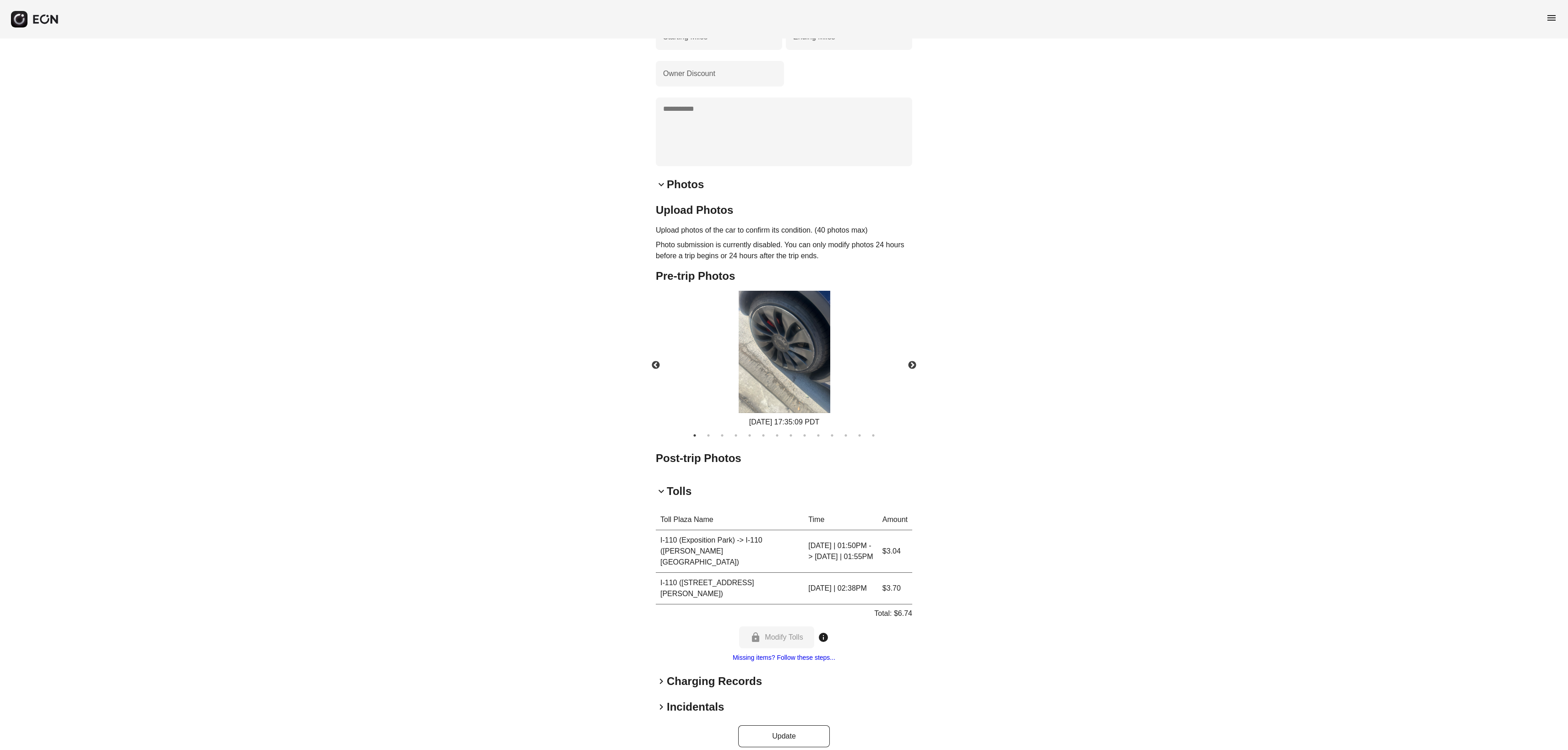
scroll to position [346, 0]
click at [661, 676] on span "keyboard_arrow_right" at bounding box center [661, 682] width 11 height 11
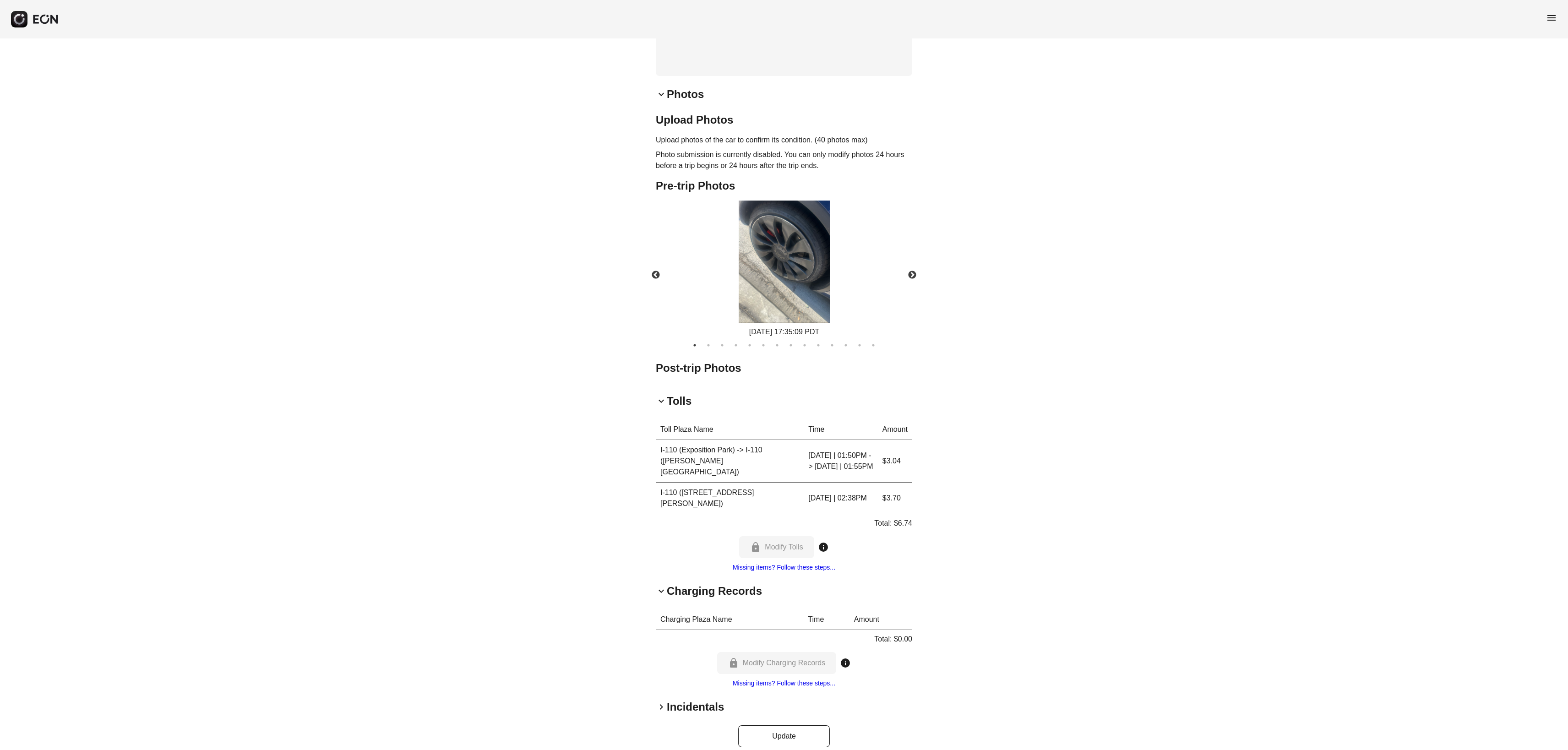
click at [661, 702] on span "keyboard_arrow_right" at bounding box center [661, 707] width 11 height 11
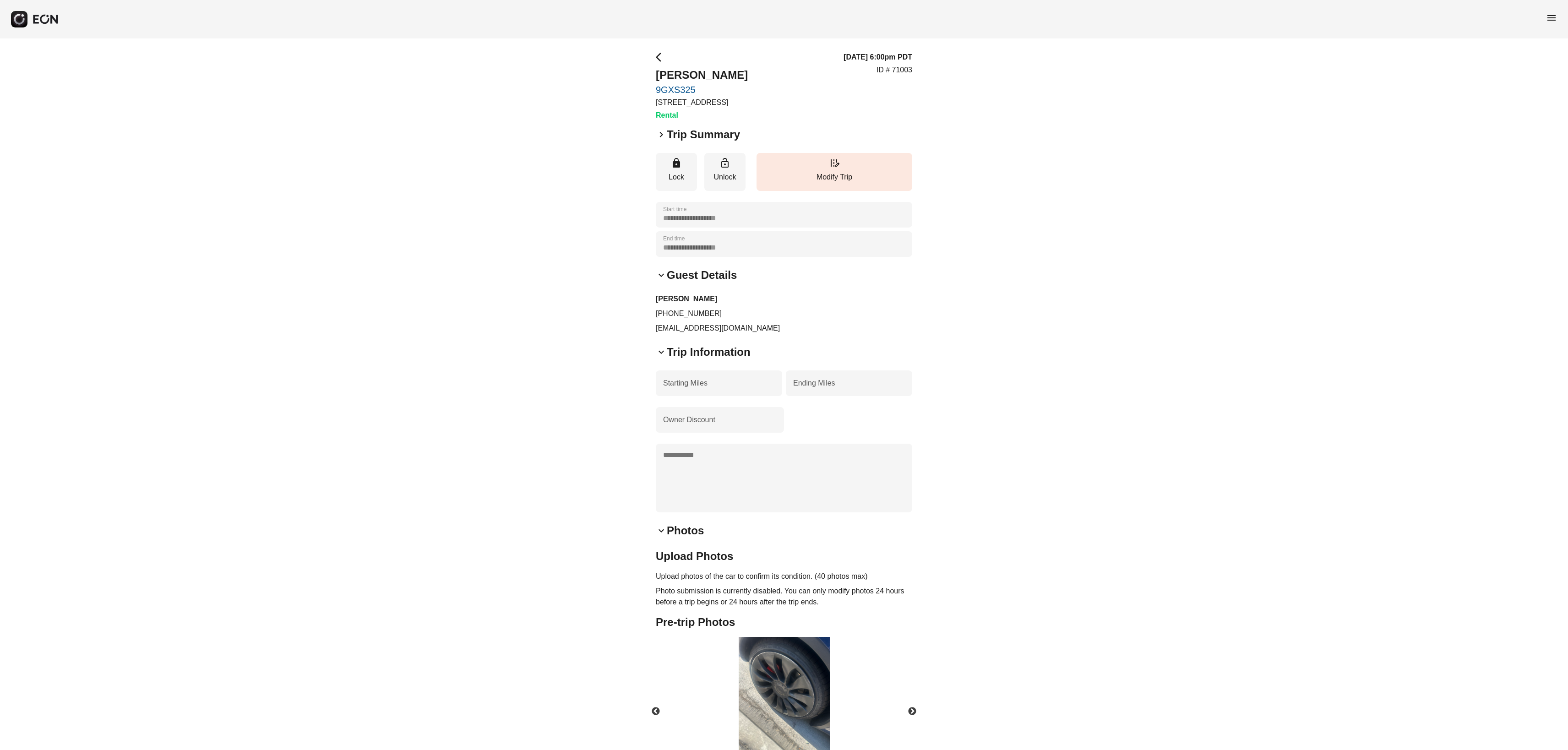
scroll to position [0, 0]
click at [659, 59] on span "arrow_back_ios" at bounding box center [661, 57] width 11 height 11
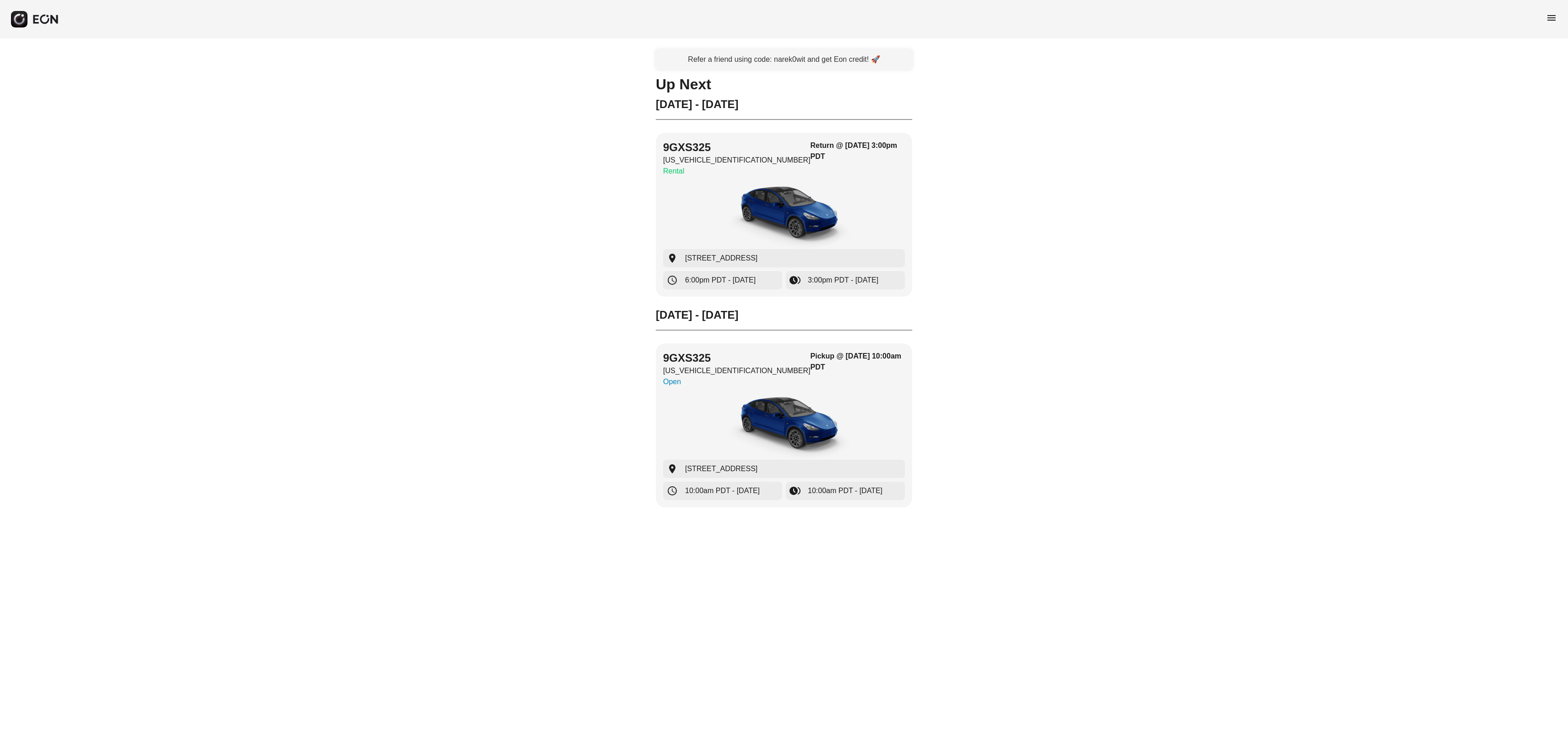
scroll to position [1, 0]
click at [23, 11] on rect "button" at bounding box center [19, 19] width 17 height 17
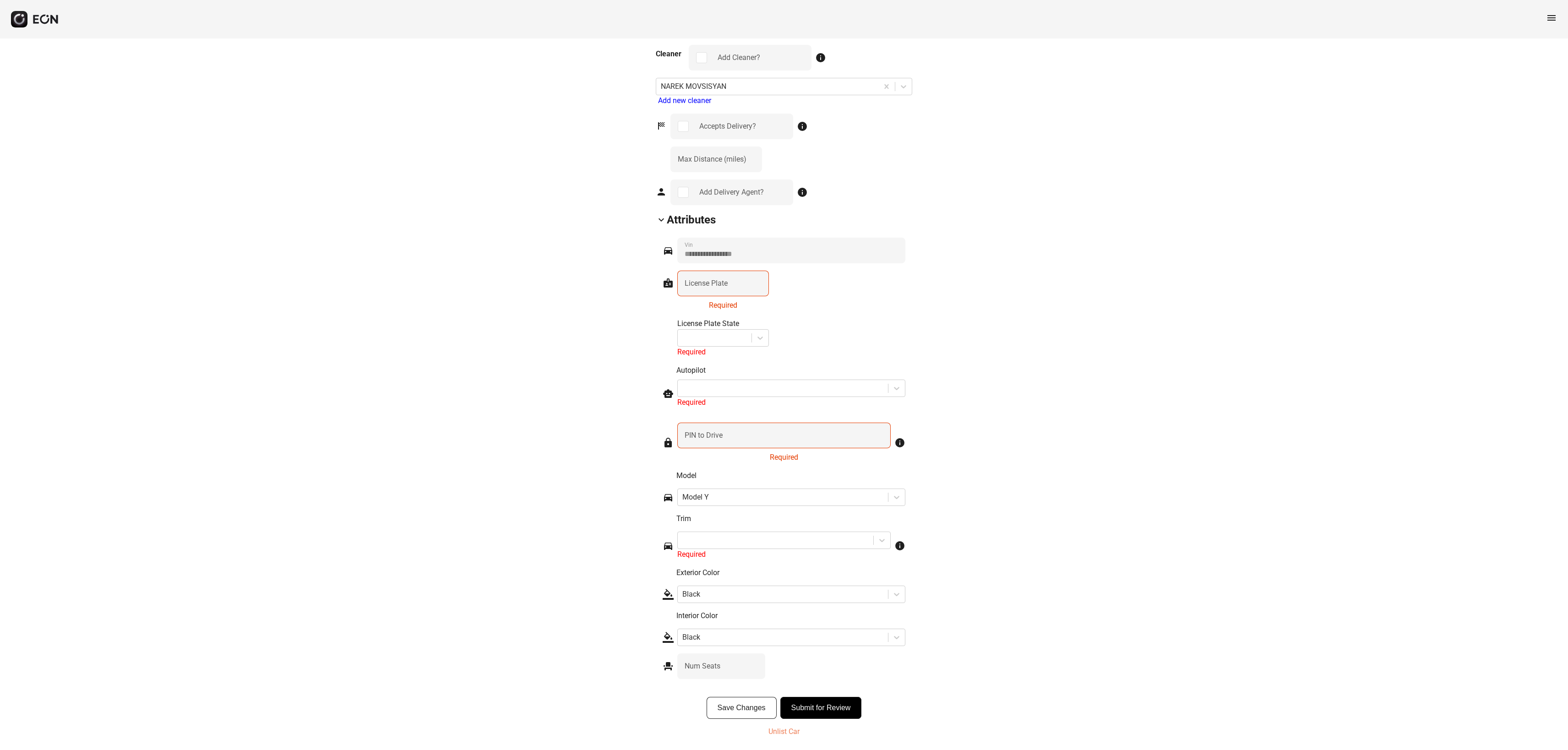
scroll to position [999, 0]
click at [796, 731] on p "Unlist Car" at bounding box center [784, 732] width 31 height 11
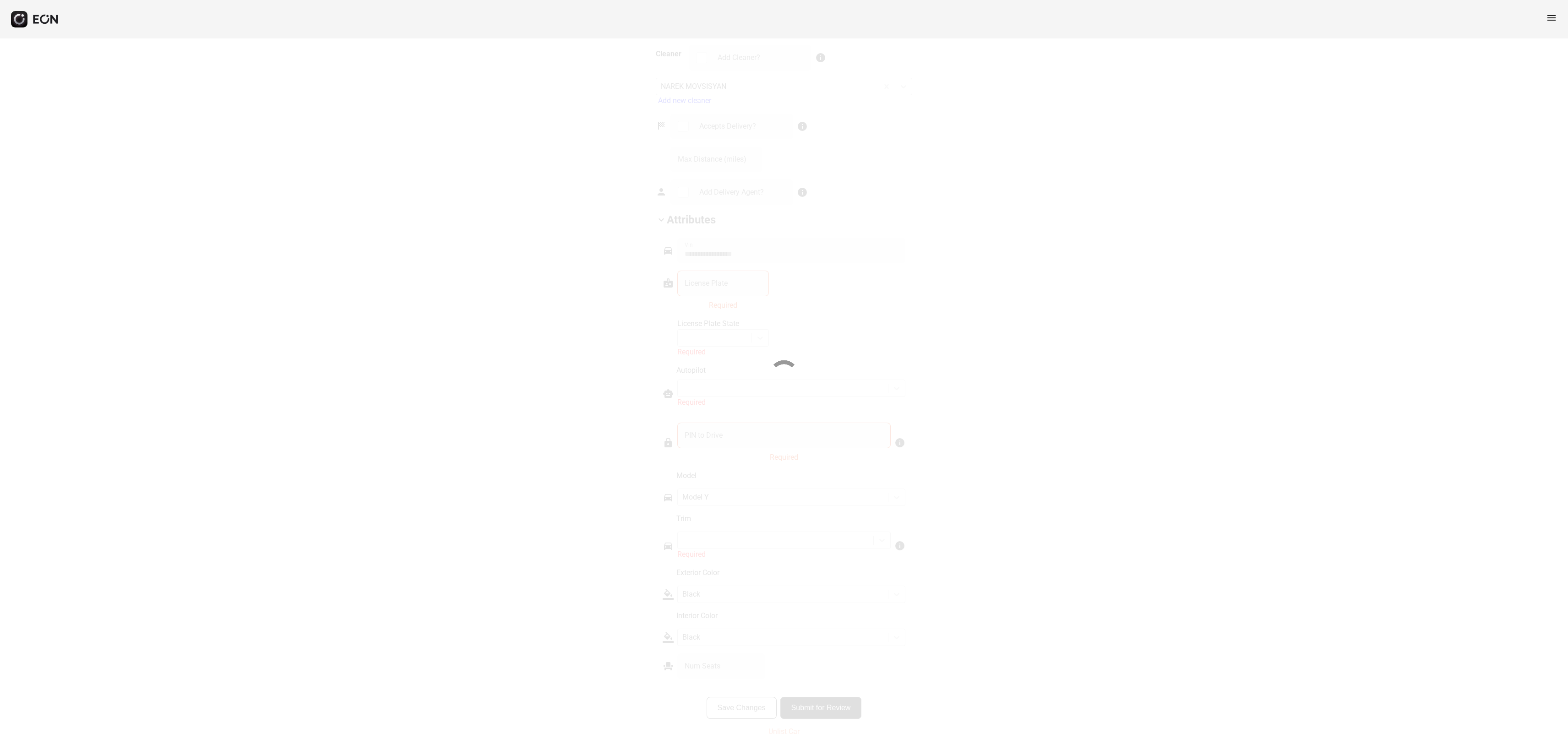
scroll to position [999, 0]
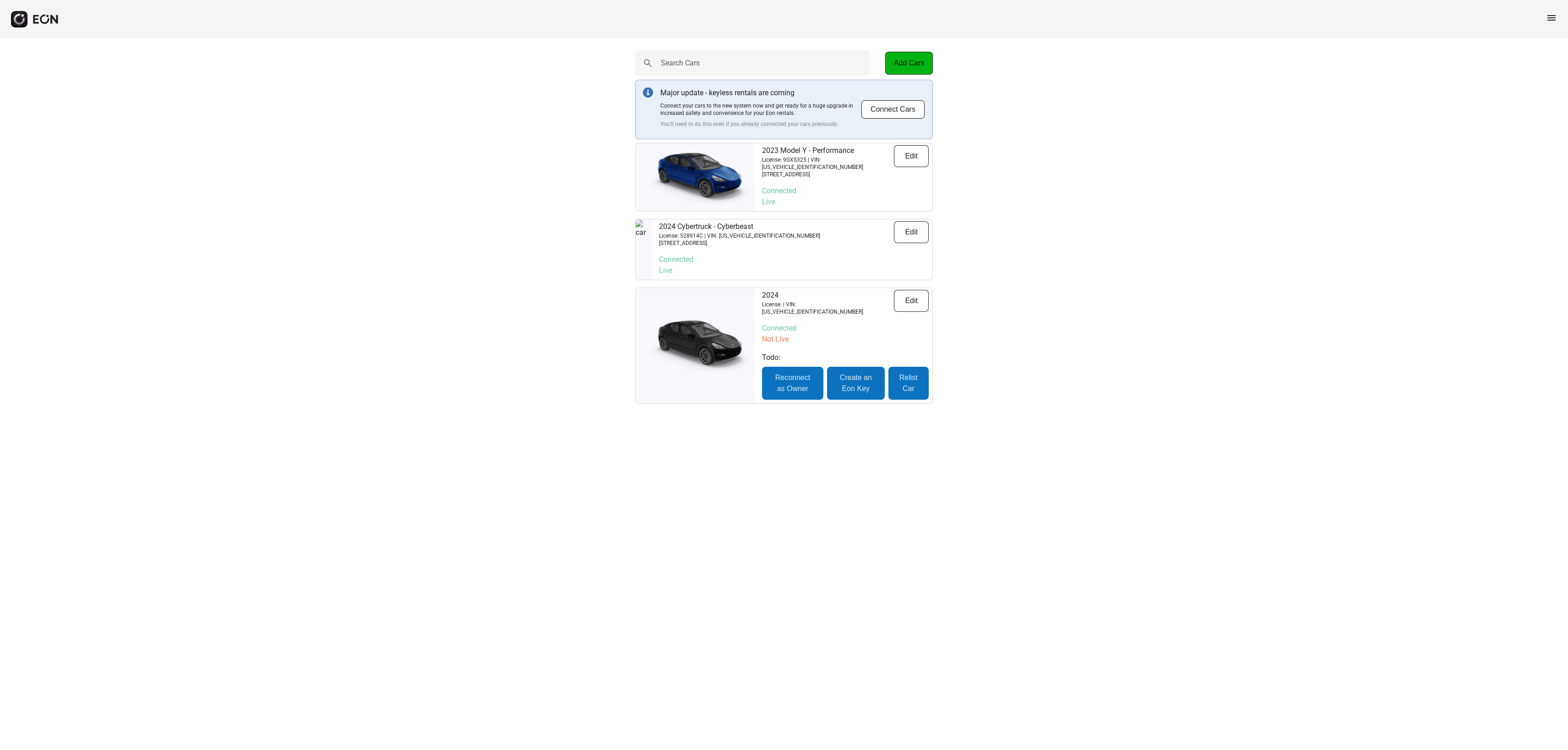
scroll to position [6, 0]
click at [652, 243] on img at bounding box center [643, 249] width 16 height 59
click at [726, 240] on p "[STREET_ADDRESS]" at bounding box center [739, 243] width 161 height 8
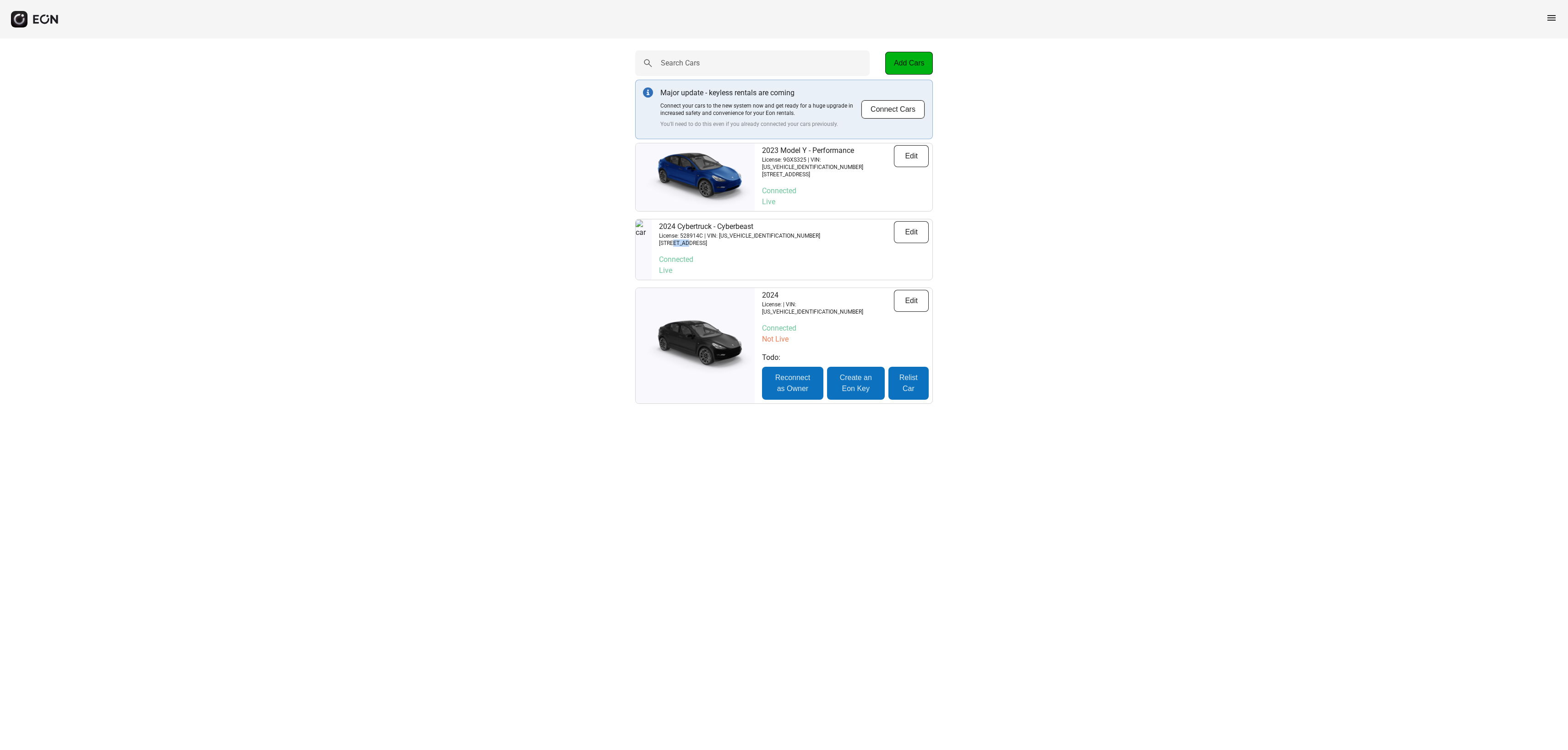
scroll to position [0, 0]
click at [912, 149] on button "Edit" at bounding box center [911, 156] width 35 height 22
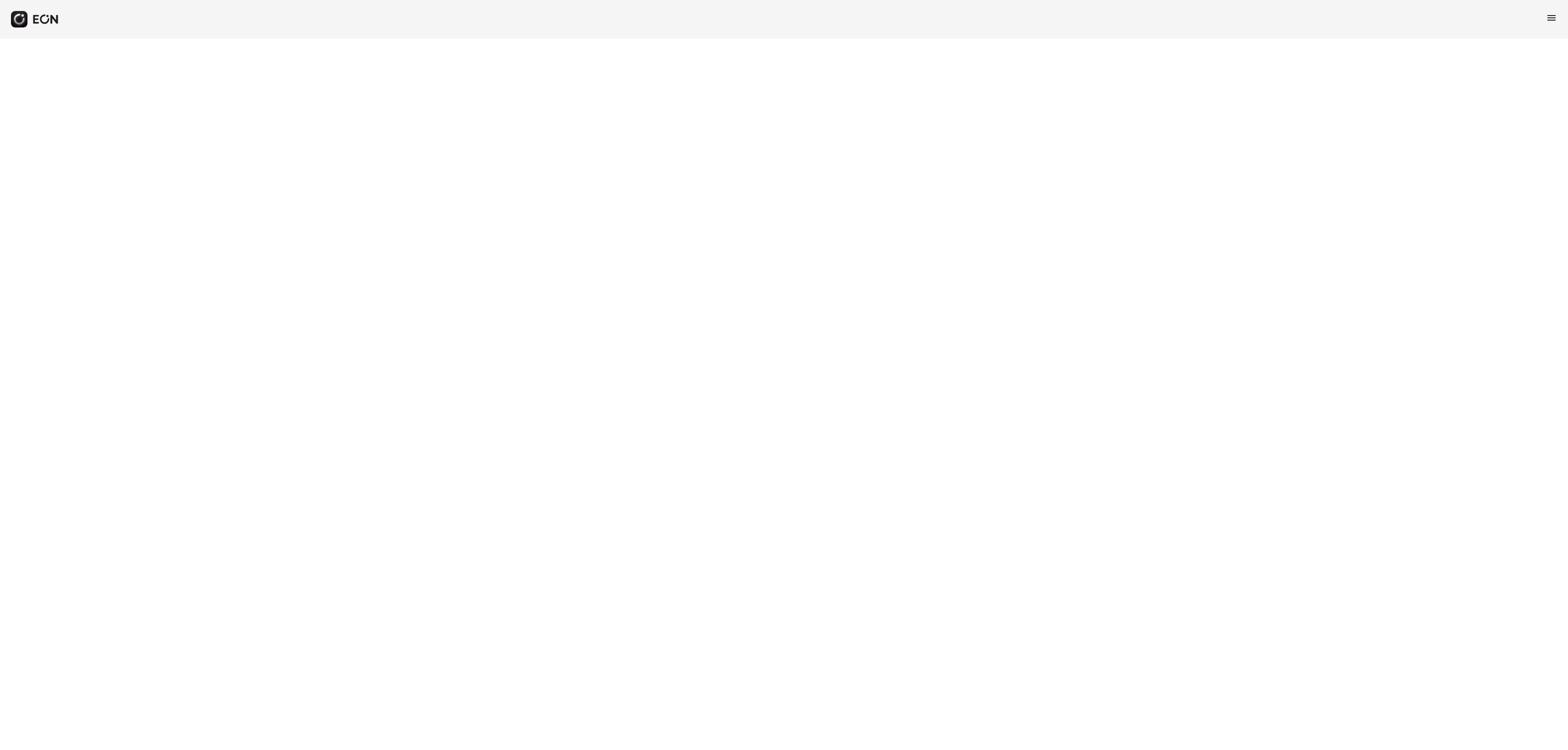
select select "**"
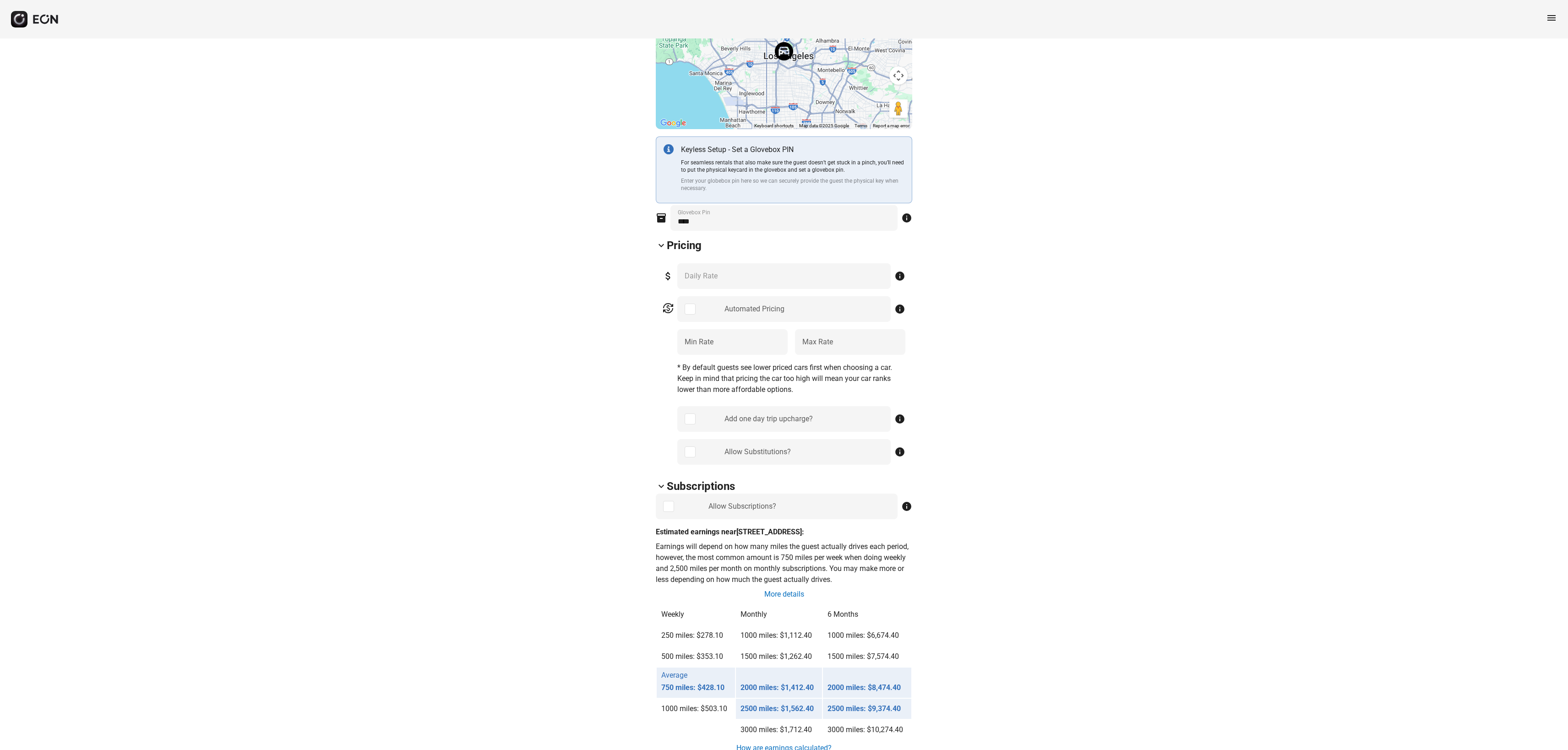
scroll to position [218, 0]
click at [780, 220] on Pin "Glovebox Pin" at bounding box center [784, 214] width 227 height 26
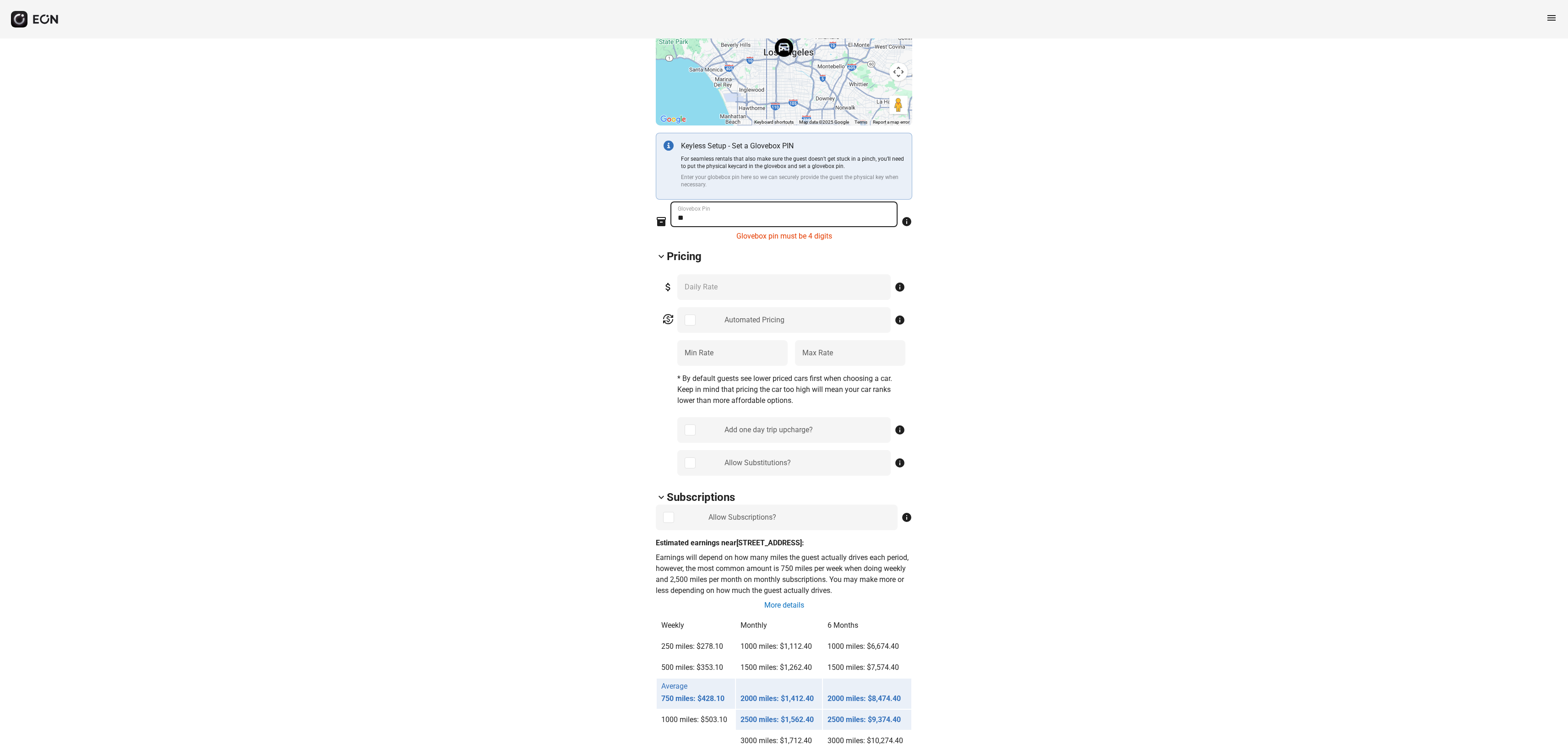
type Pin "*"
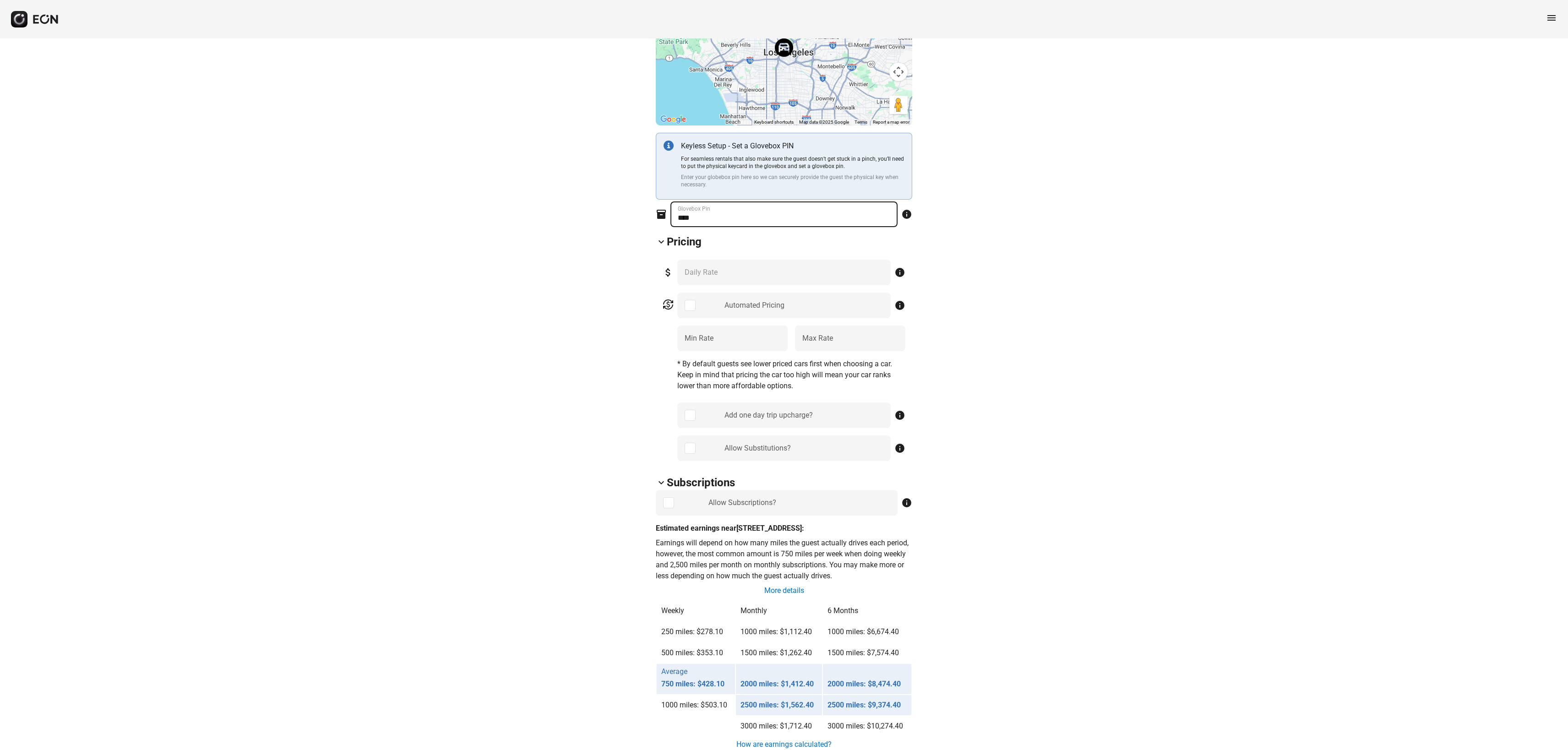
type Pin "****"
click at [743, 274] on div "attach_money *** Daily Rate info" at bounding box center [784, 272] width 243 height 26
click at [720, 335] on Rate "**" at bounding box center [733, 338] width 110 height 26
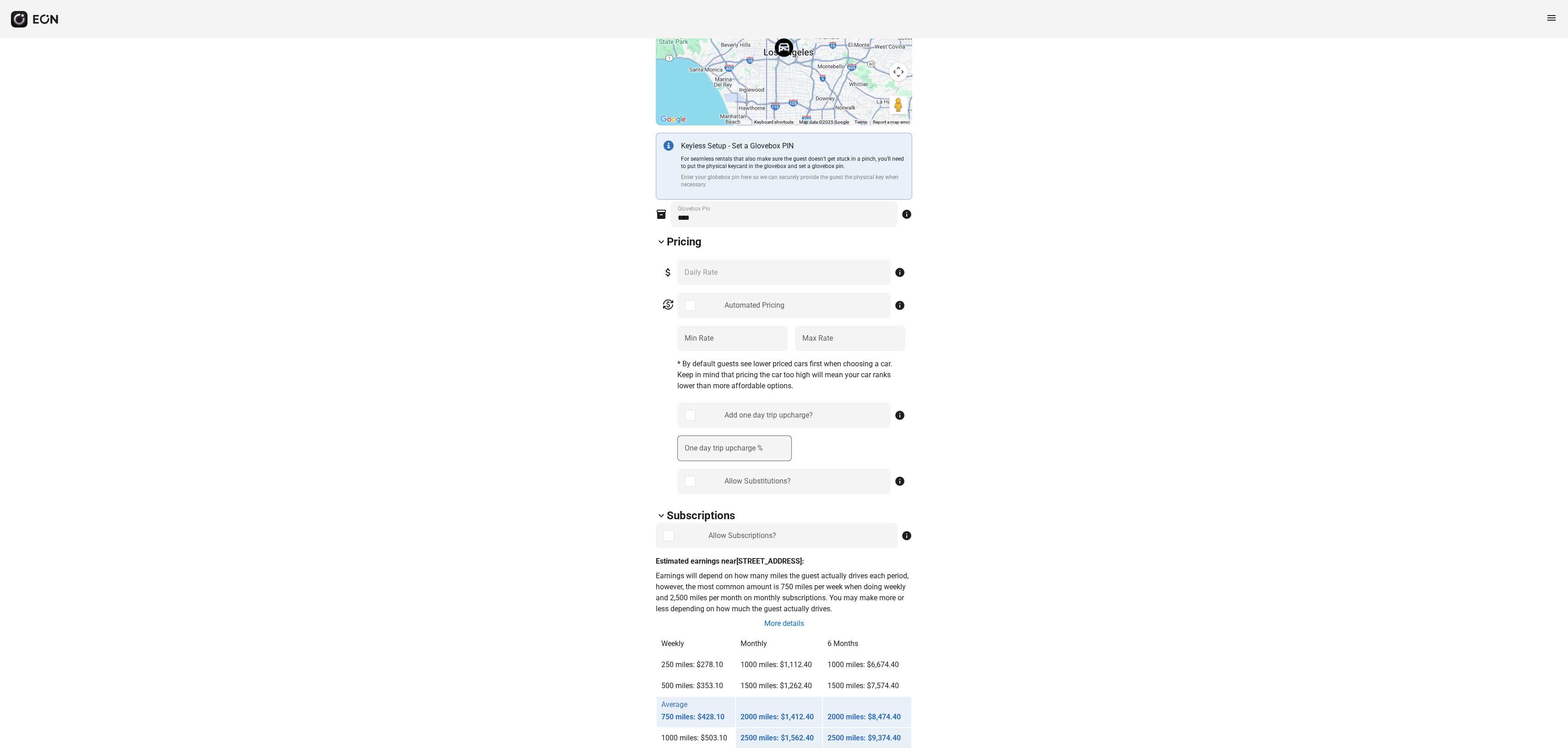
click at [705, 444] on label "One day trip upcharge %" at bounding box center [724, 448] width 78 height 11
click at [705, 444] on \% "One day trip upcharge %" at bounding box center [735, 448] width 115 height 26
type \% "*"
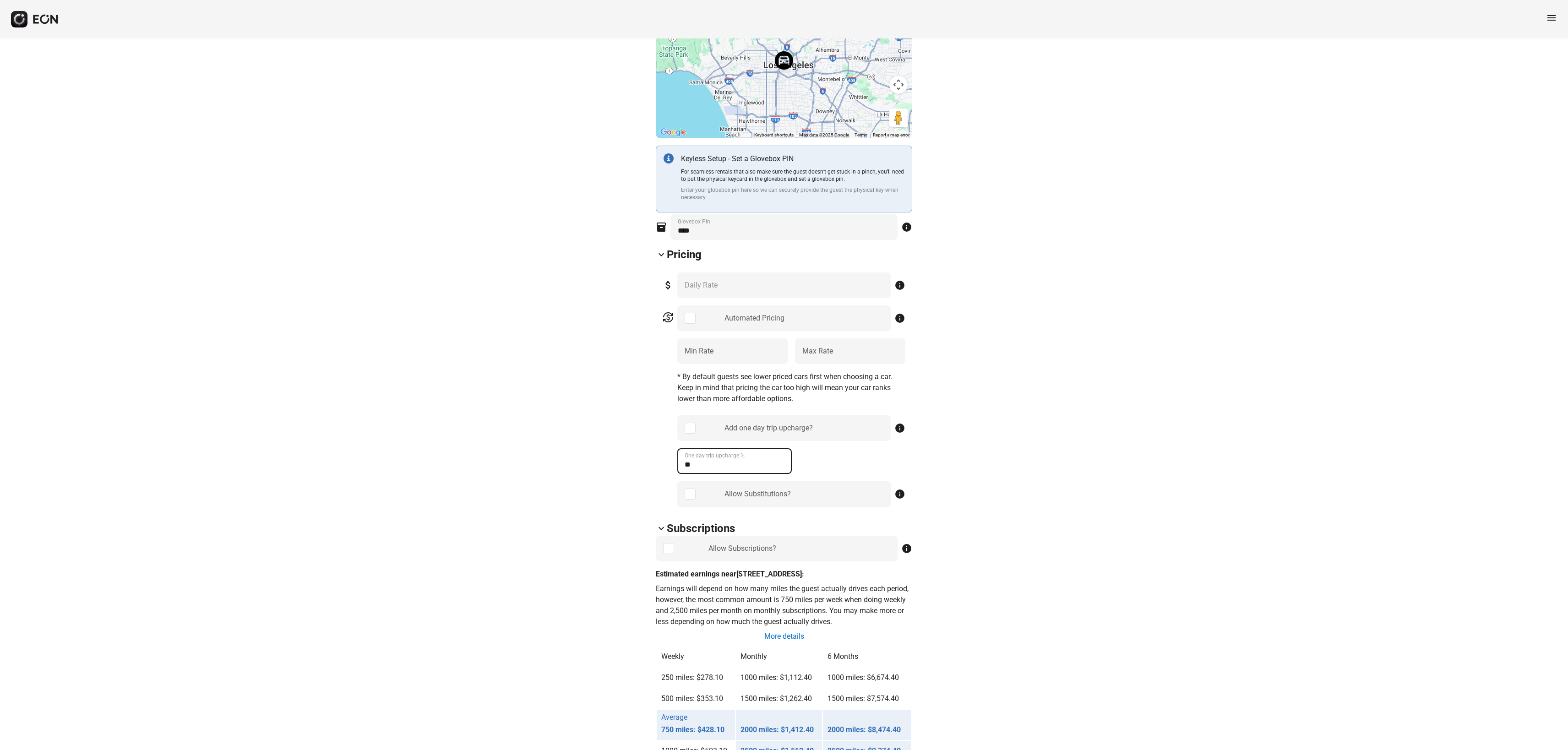
scroll to position [204, 0]
type \% "**"
click at [984, 329] on div "arrow_back_ios 9GXS325 7SAYGDEF0PF810083 19% 43619 lock Lock lock_open Unlock e…" at bounding box center [784, 746] width 1568 height 1824
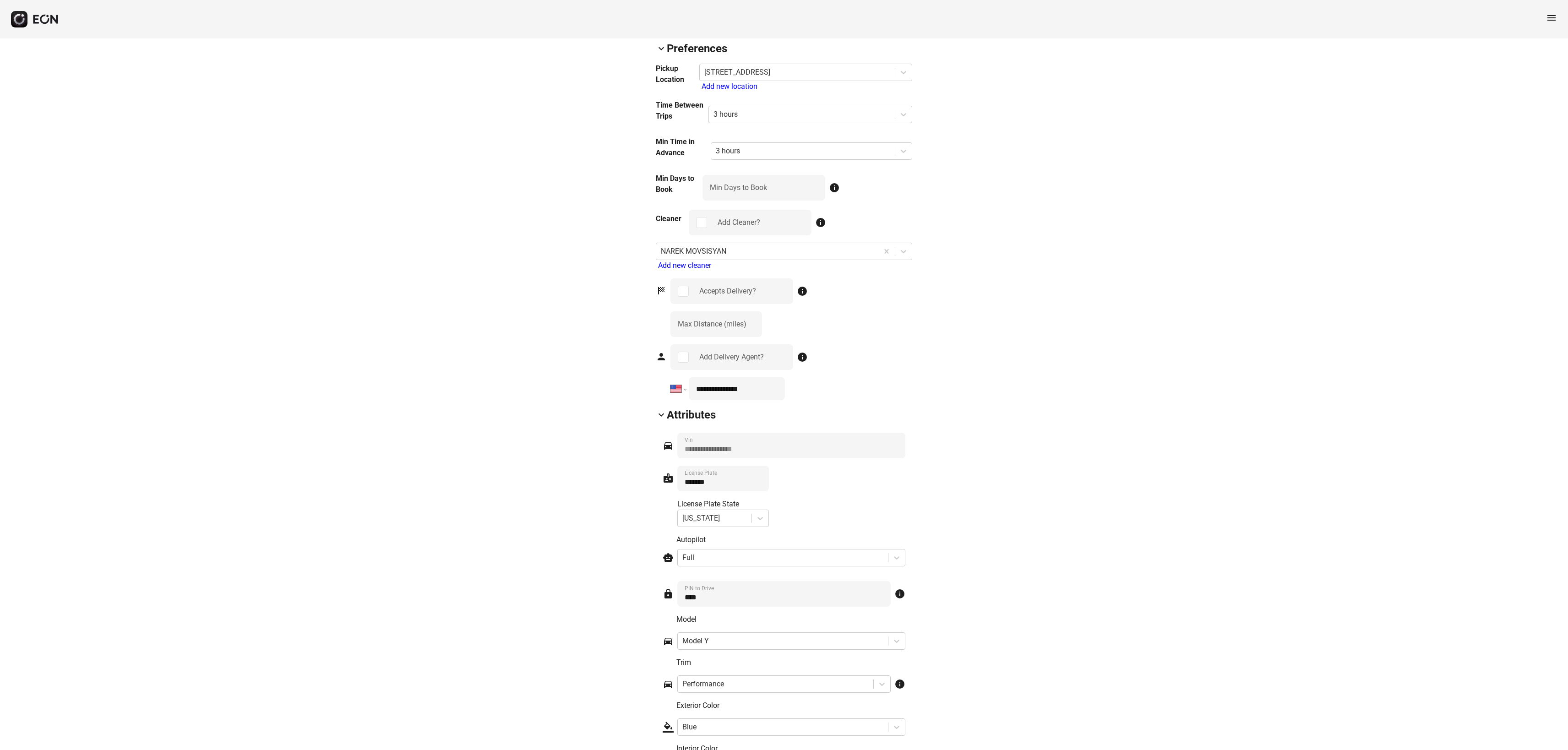
scroll to position [980, 0]
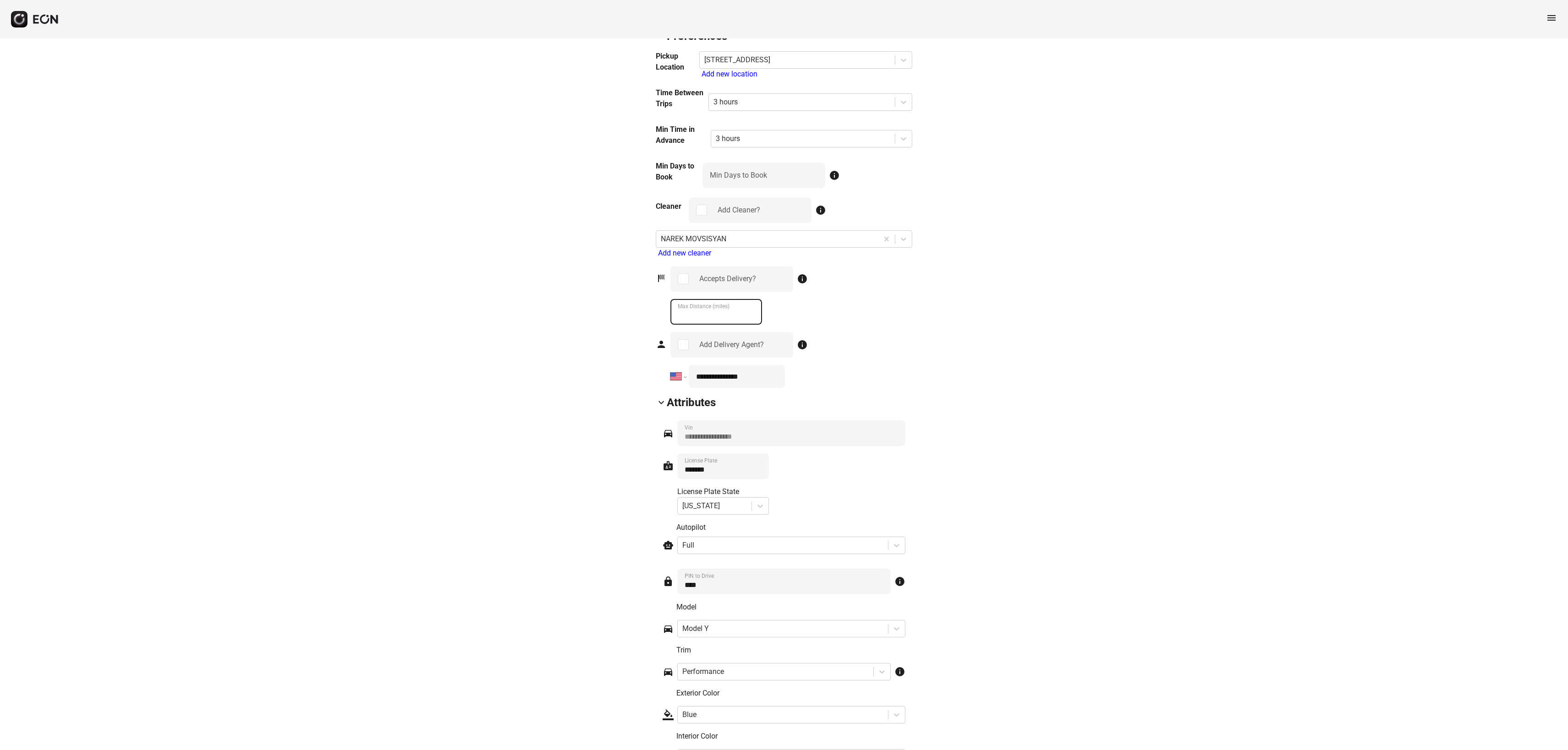
click at [724, 325] on \(miles\) "***" at bounding box center [716, 311] width 92 height 26
type \(miles\) "*"
type \(miles\) "**"
click at [695, 358] on div "Add Delivery Agent?" at bounding box center [732, 345] width 123 height 26
click at [754, 350] on div "Add Delivery Agent?" at bounding box center [732, 345] width 65 height 11
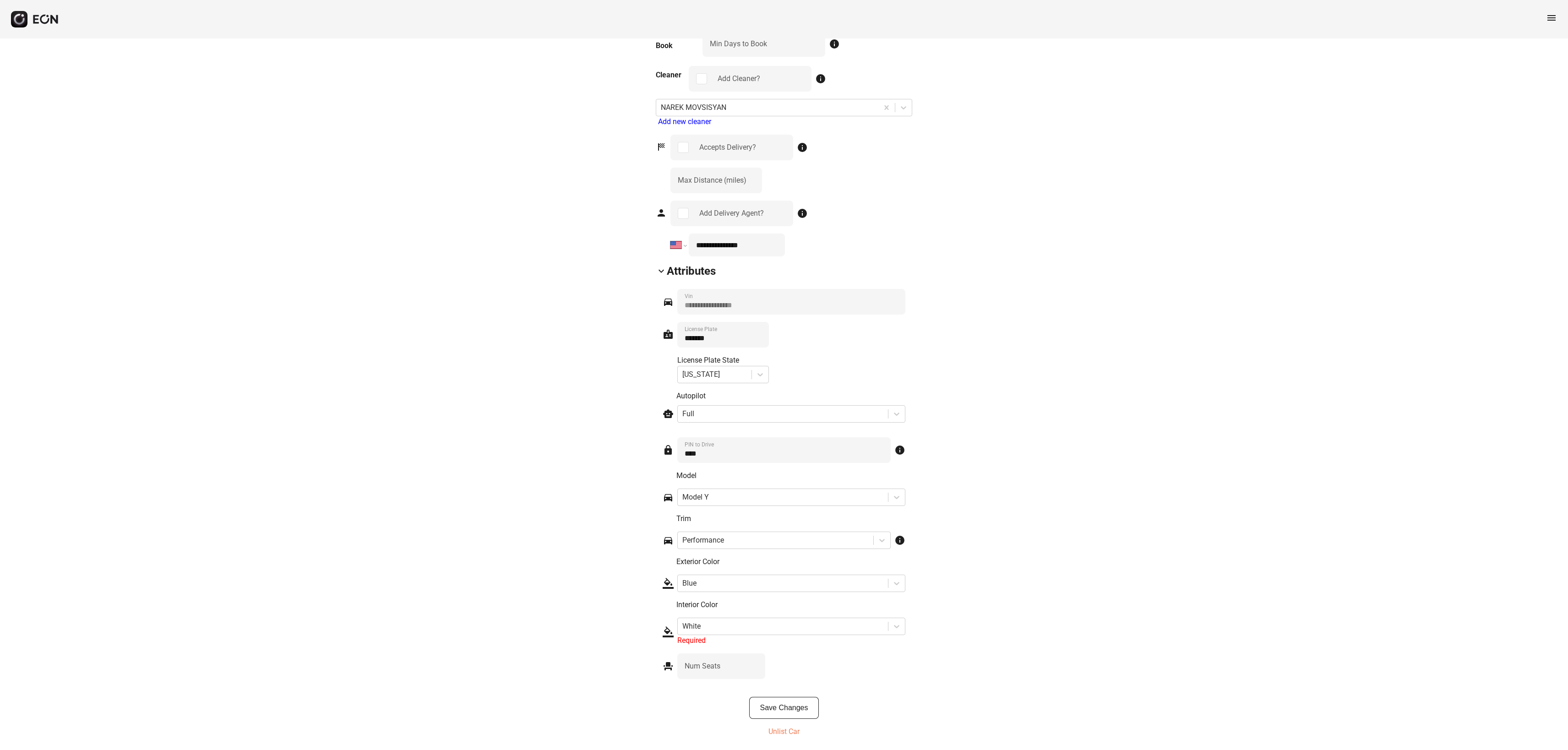
scroll to position [1158, 0]
click at [750, 454] on Drive "PIN to Drive" at bounding box center [784, 450] width 213 height 26
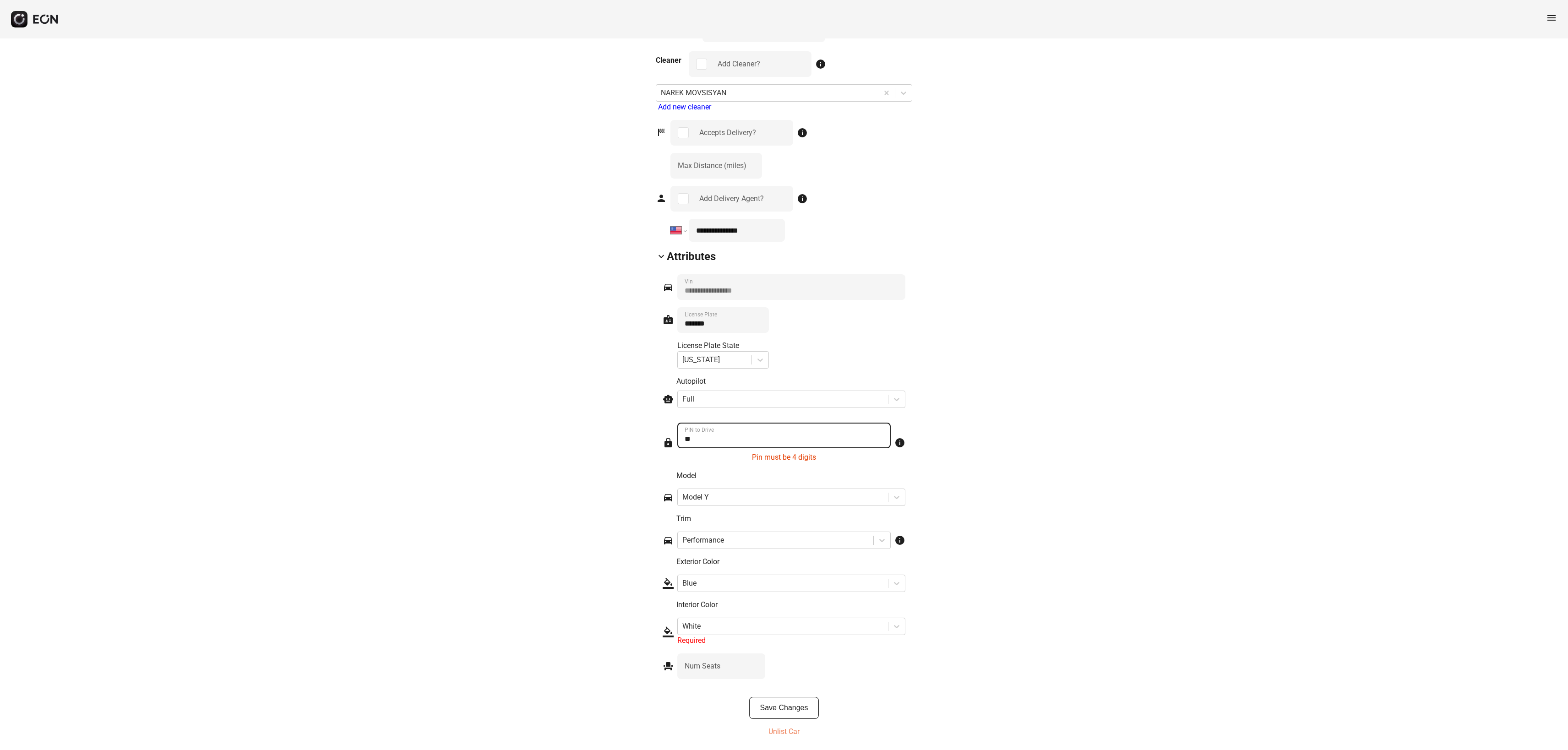
type Drive "*"
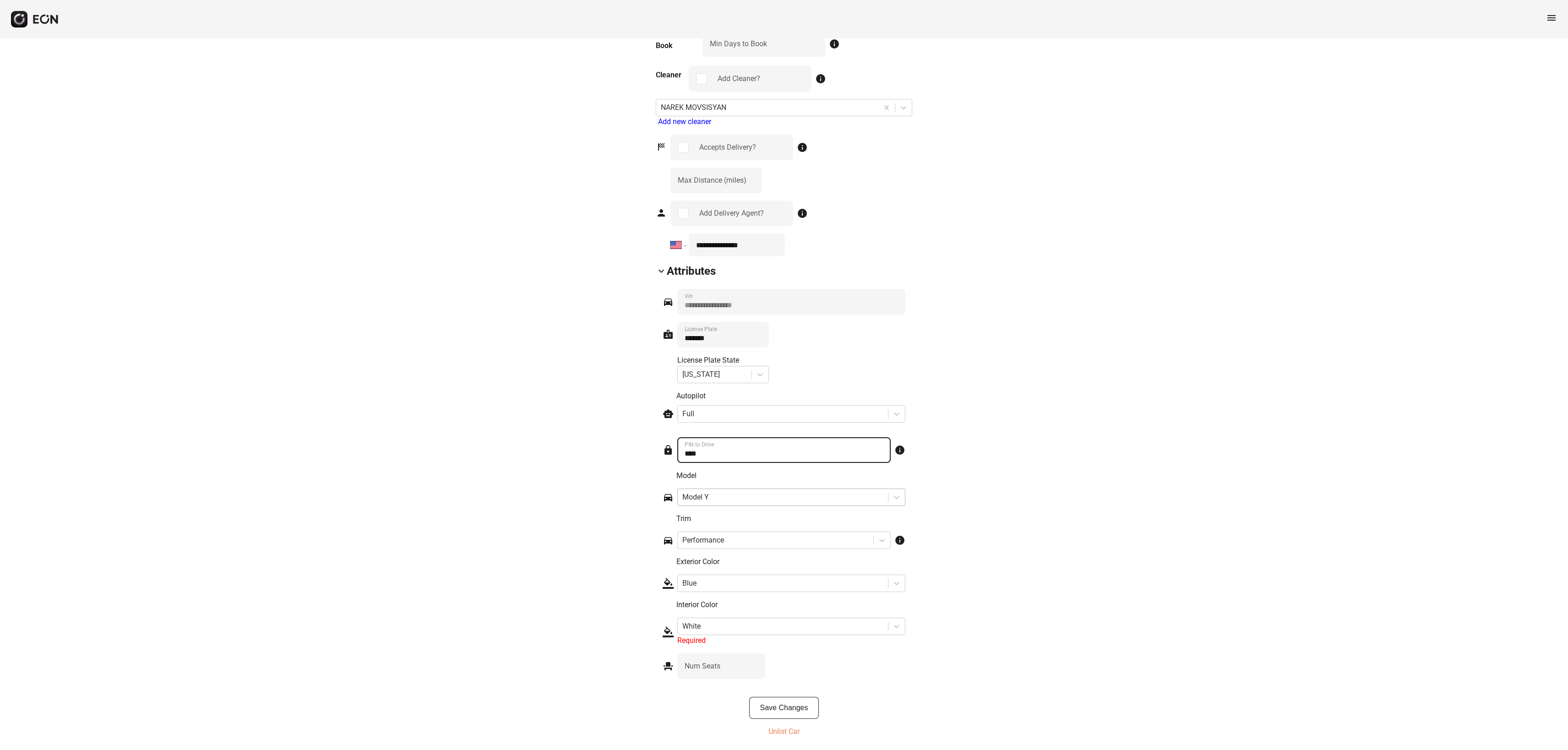
type Drive "****"
click at [741, 491] on div at bounding box center [782, 497] width 201 height 13
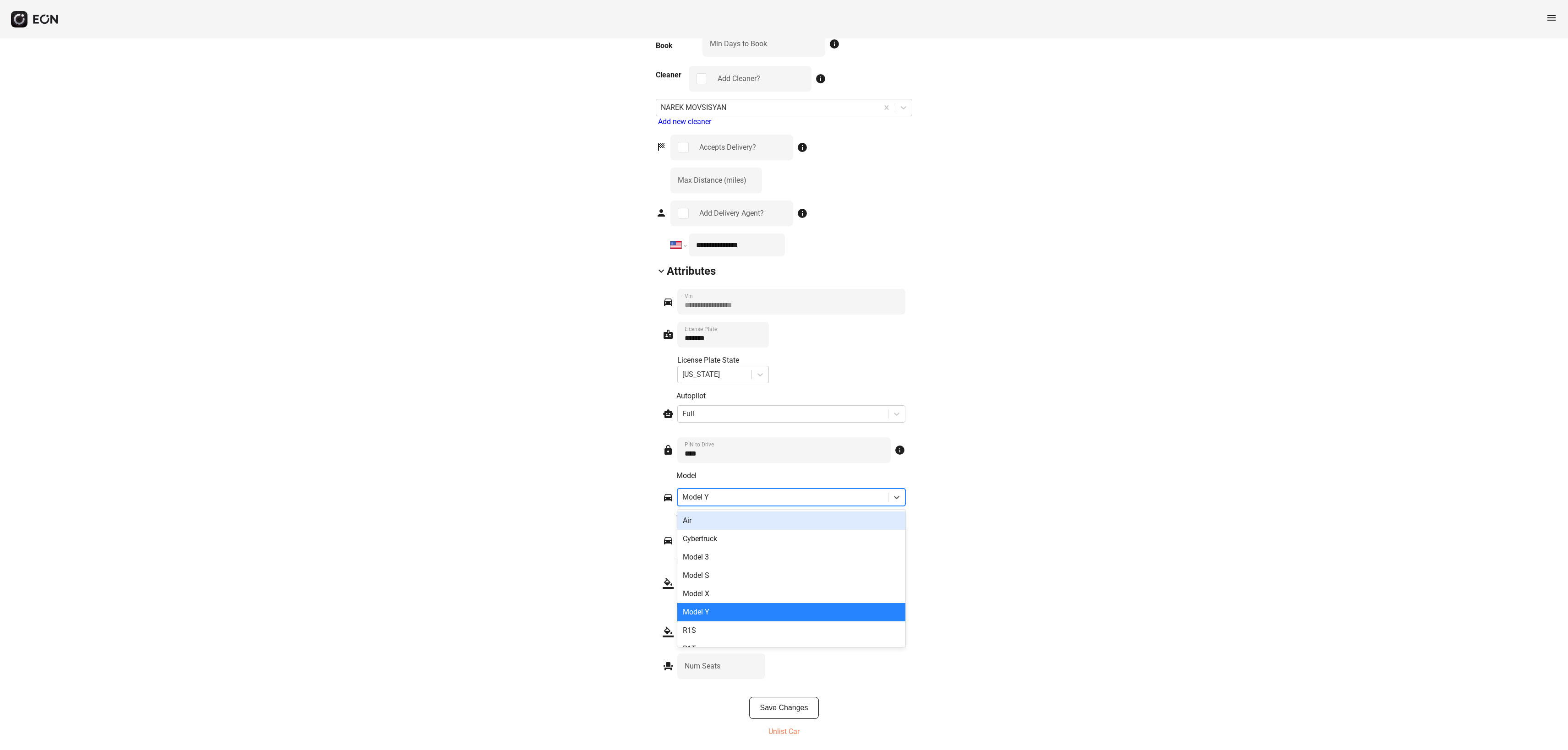
click at [741, 491] on div at bounding box center [782, 497] width 201 height 13
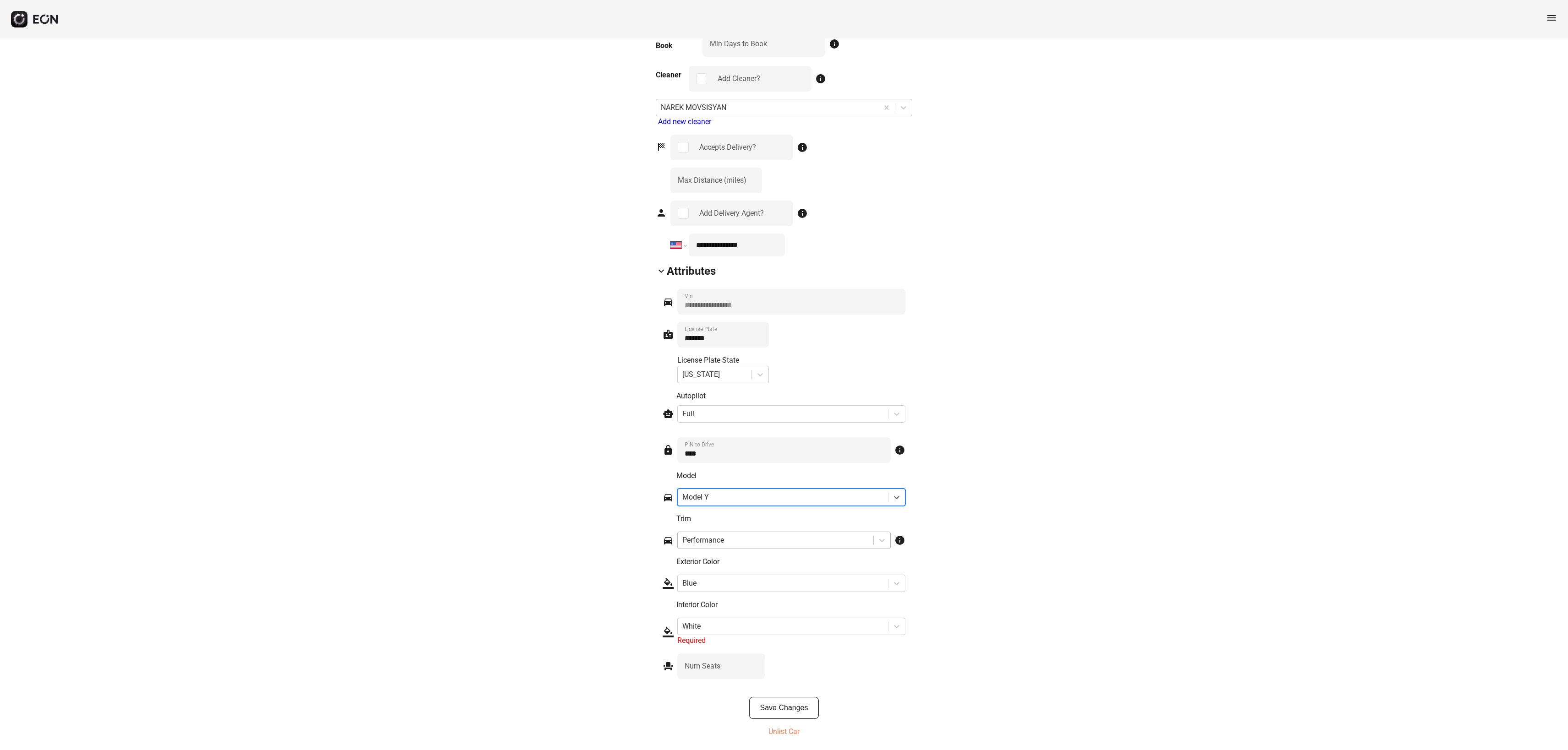
click at [732, 537] on div at bounding box center [775, 540] width 186 height 13
click at [727, 636] on div "Required" at bounding box center [791, 641] width 228 height 11
click at [734, 633] on div at bounding box center [782, 626] width 201 height 13
click at [815, 664] on div "Grey" at bounding box center [791, 668] width 228 height 19
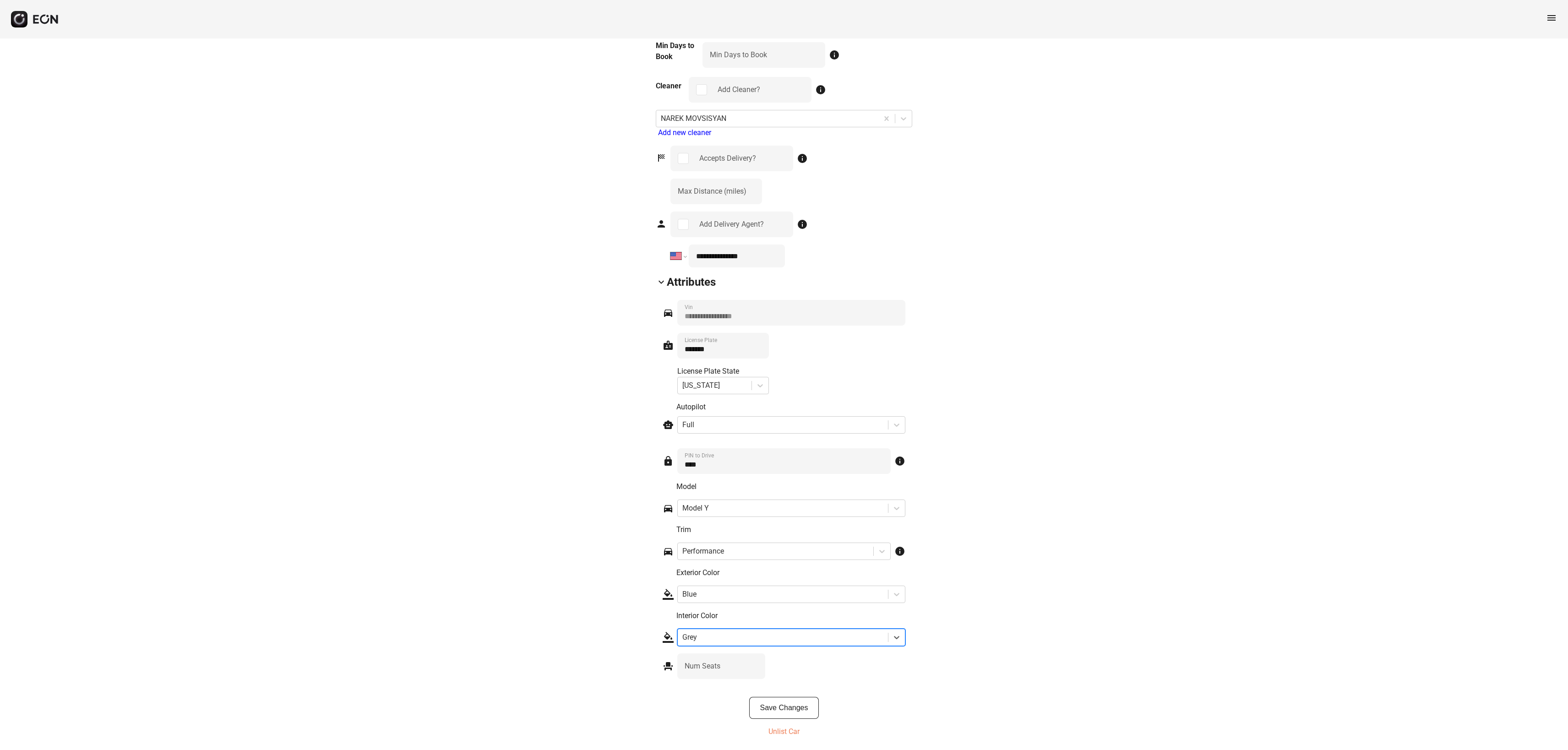
scroll to position [1147, 0]
click at [765, 673] on Seats "*" at bounding box center [721, 666] width 88 height 26
click at [808, 674] on div "event_seat * Num Seats" at bounding box center [784, 666] width 243 height 26
click at [792, 698] on button "Save Changes" at bounding box center [784, 709] width 70 height 22
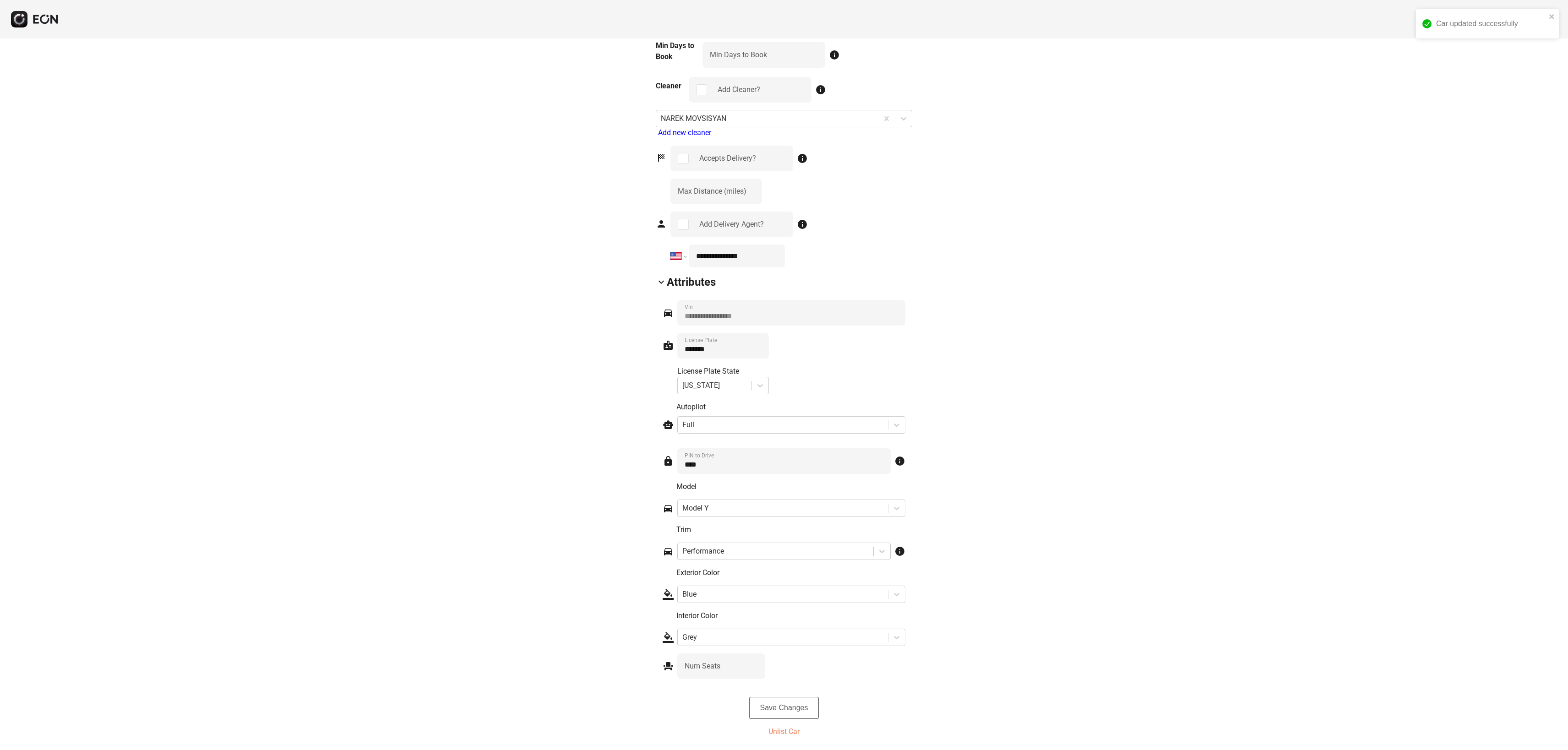
click at [800, 709] on button "Save Changes" at bounding box center [784, 709] width 70 height 22
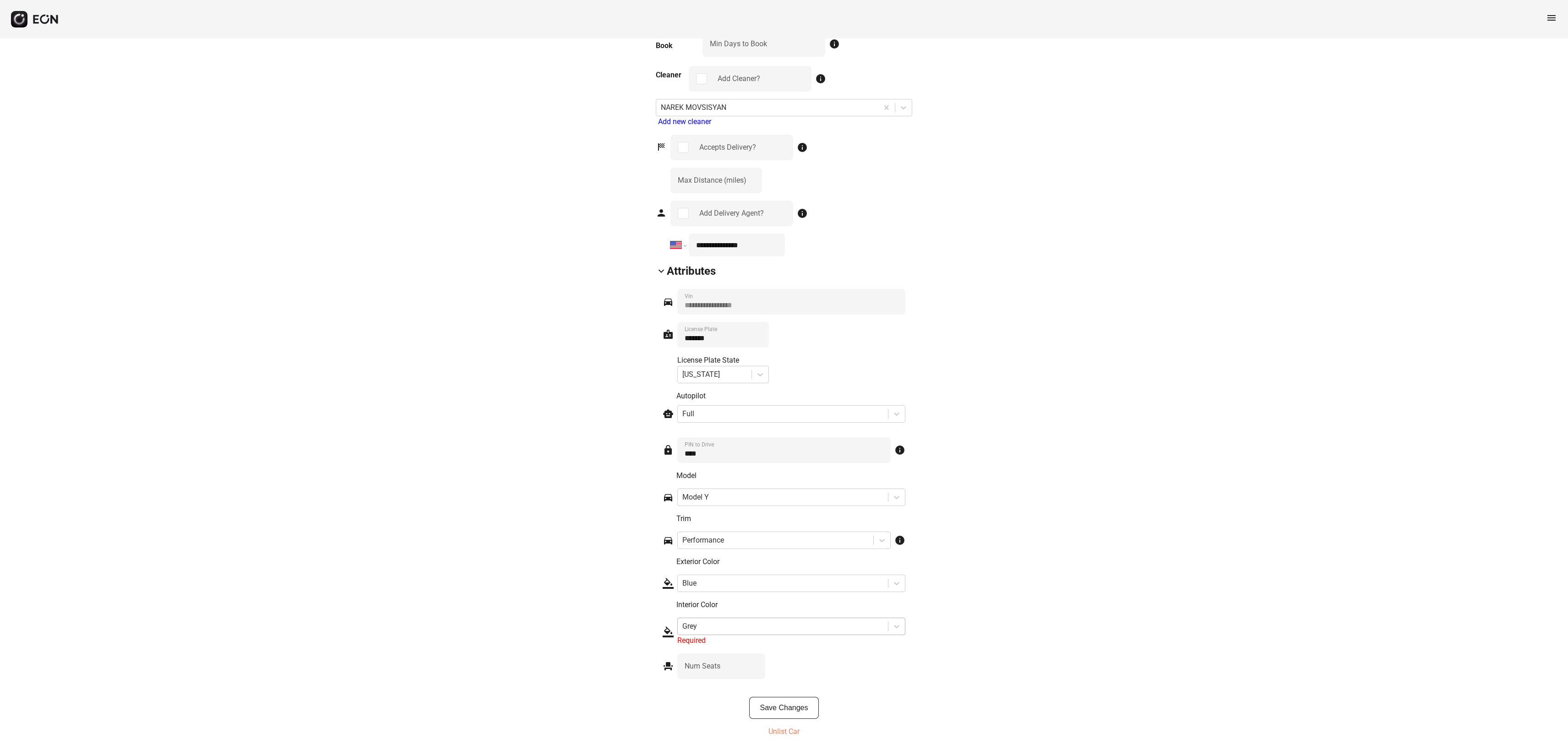
click at [797, 633] on div at bounding box center [782, 626] width 201 height 13
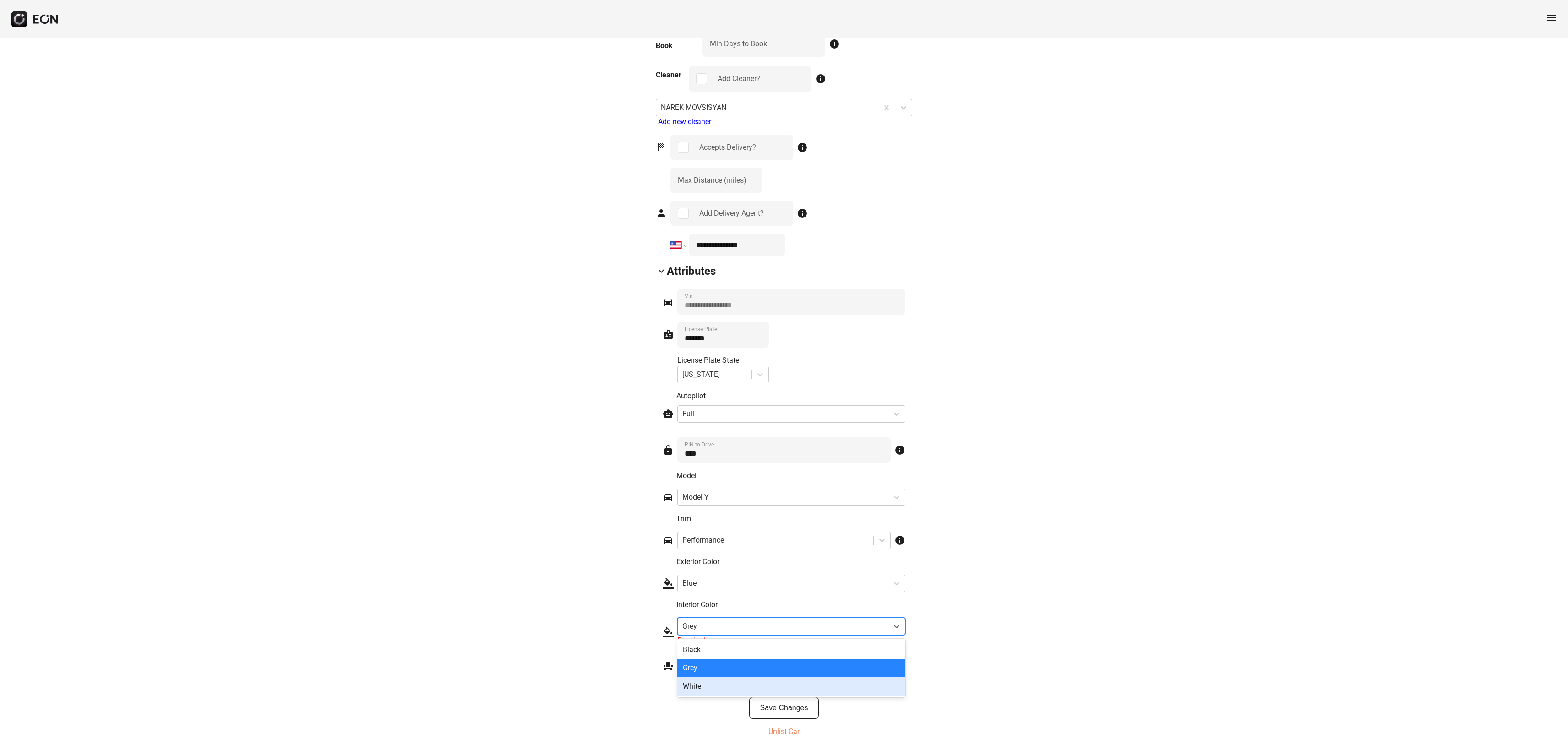
click at [768, 696] on div "White" at bounding box center [791, 686] width 228 height 19
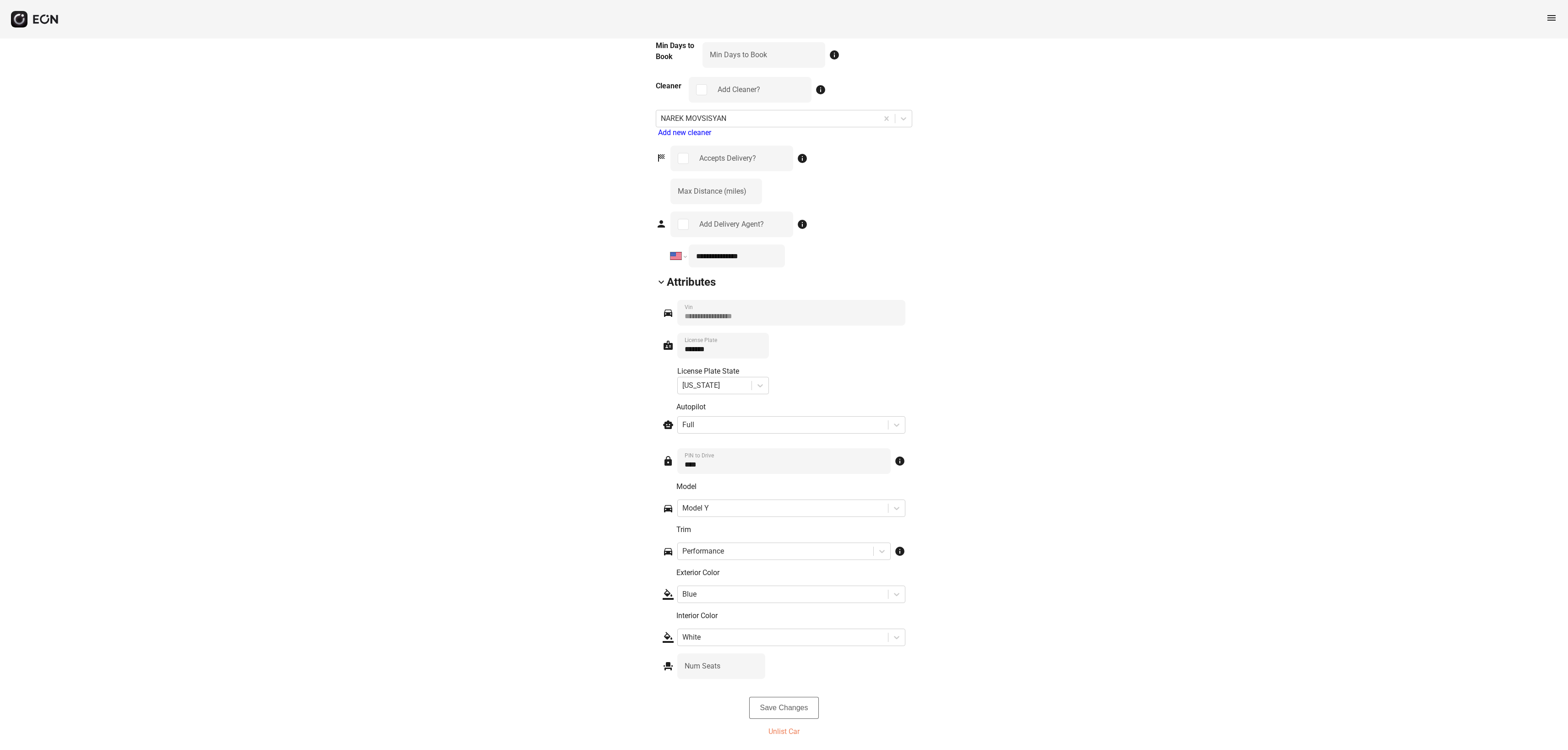
click at [771, 702] on button "Save Changes" at bounding box center [784, 709] width 70 height 22
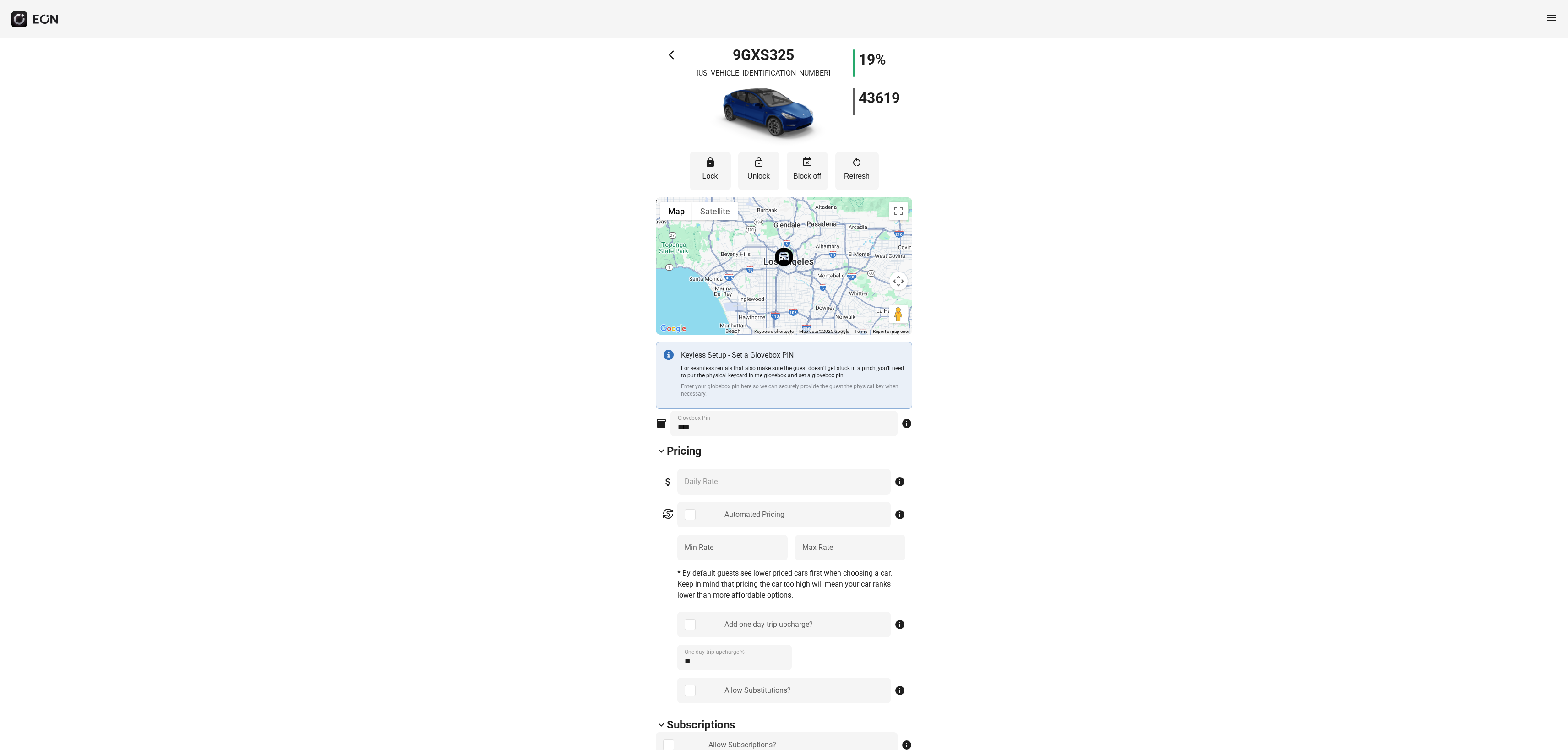
scroll to position [12, 0]
